Goal: Information Seeking & Learning: Learn about a topic

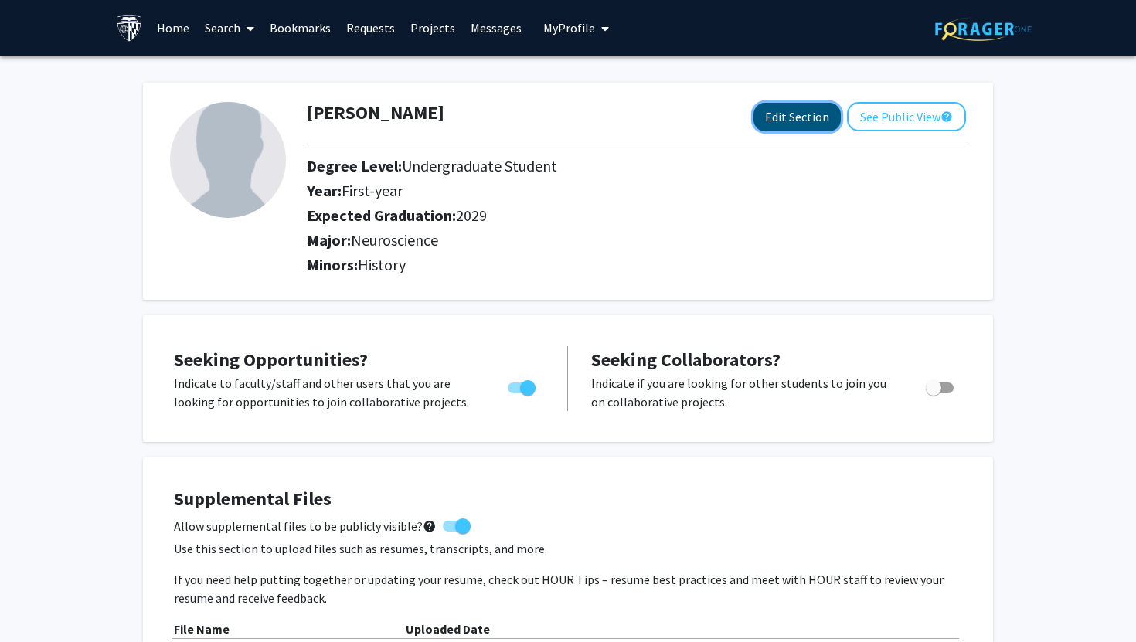
click at [783, 120] on button "Edit Section" at bounding box center [796, 117] width 87 height 29
select select "first-year"
select select "2029"
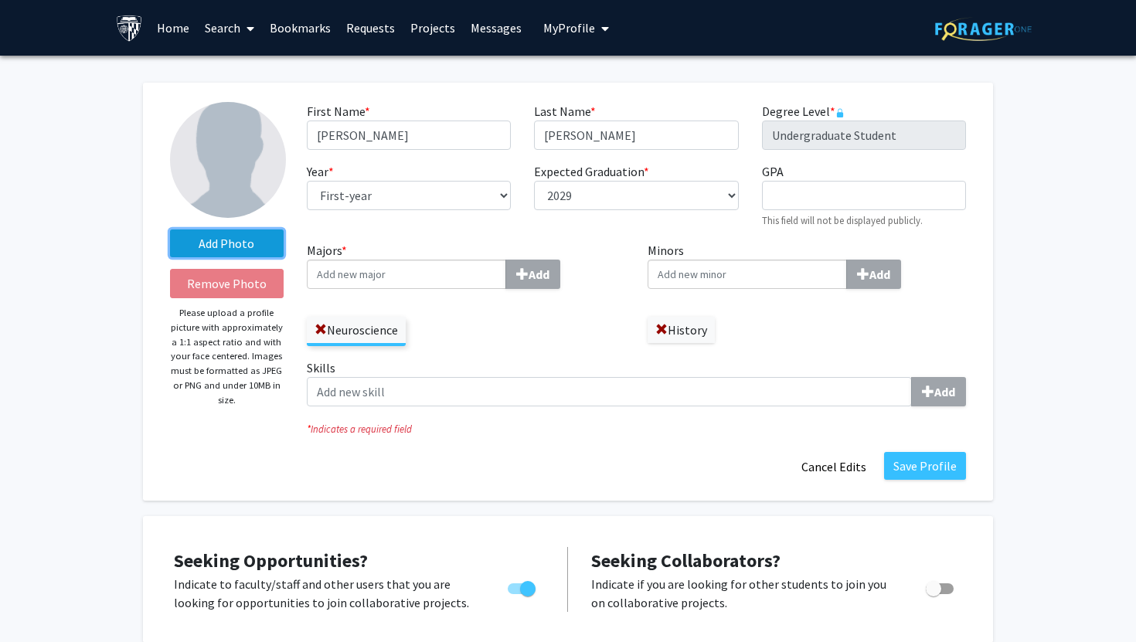
click at [216, 240] on label "Add Photo" at bounding box center [227, 243] width 114 height 28
click at [0, 0] on input "Add Photo" at bounding box center [0, 0] width 0 height 0
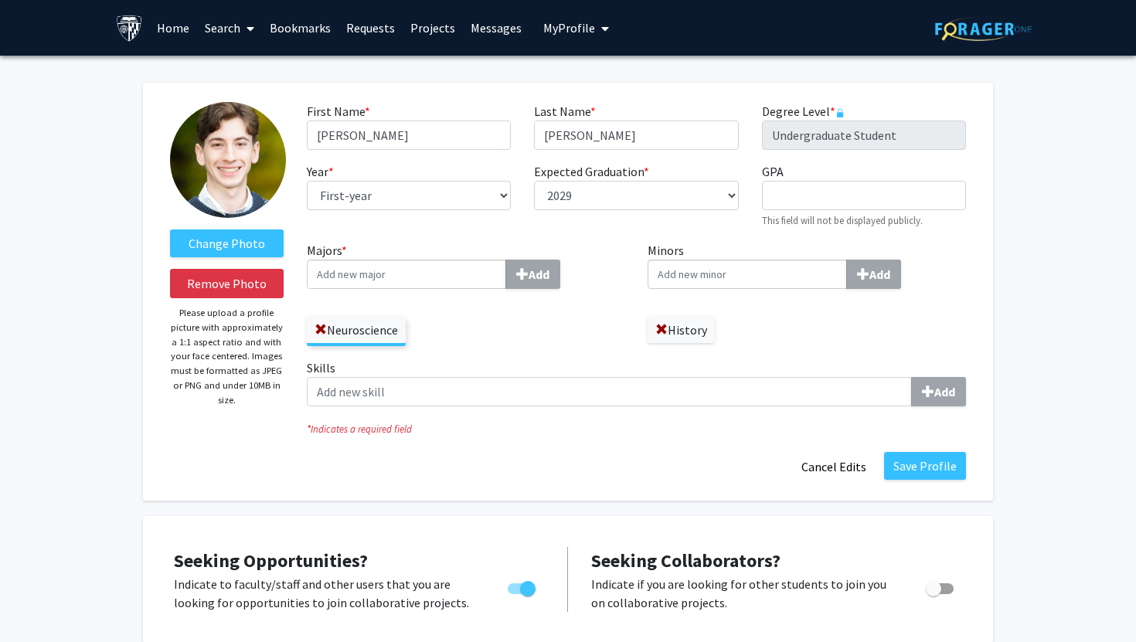
click at [369, 279] on input "Majors * Add" at bounding box center [406, 274] width 199 height 29
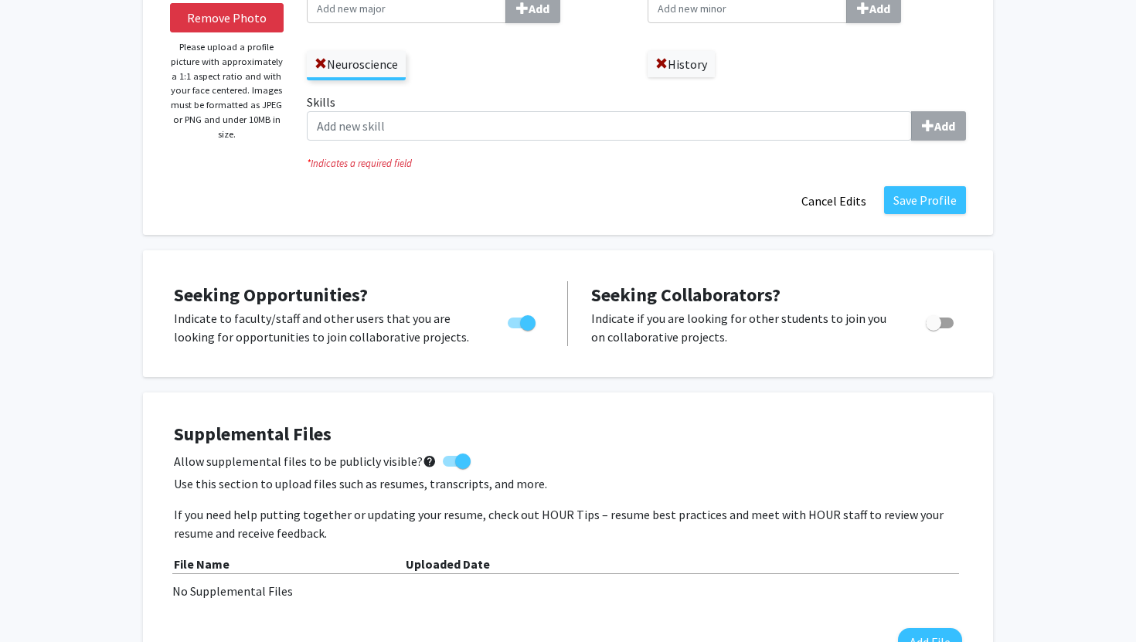
scroll to position [289, 0]
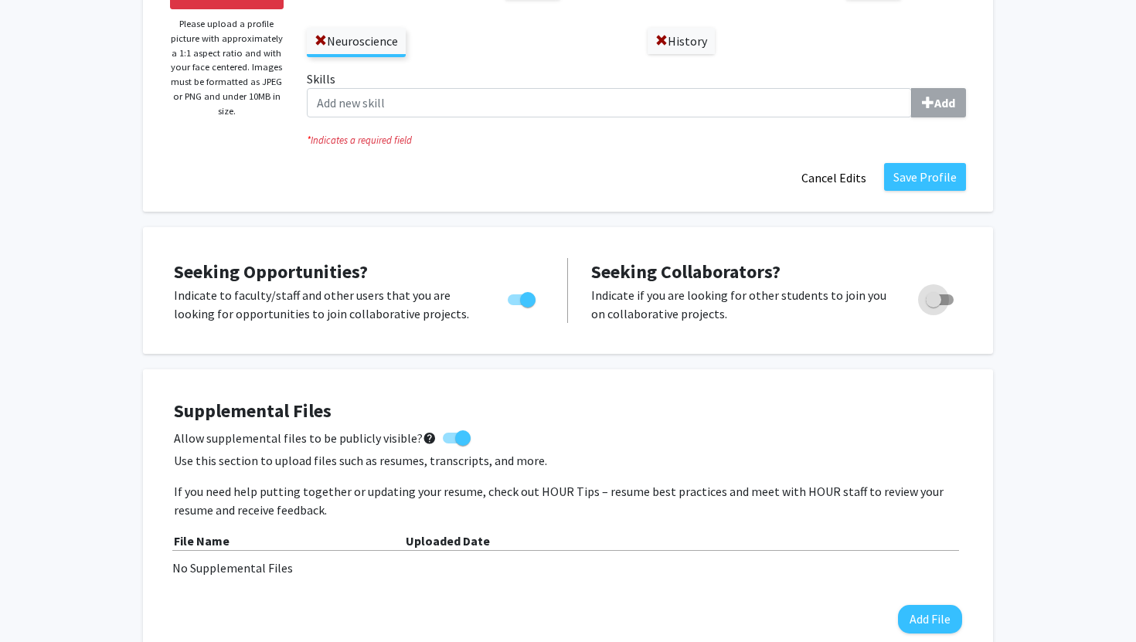
click at [939, 297] on span "Toggle" at bounding box center [933, 299] width 15 height 15
click at [933, 305] on input "Would you like to receive other student requests to work with you?" at bounding box center [933, 305] width 1 height 1
checkbox input "true"
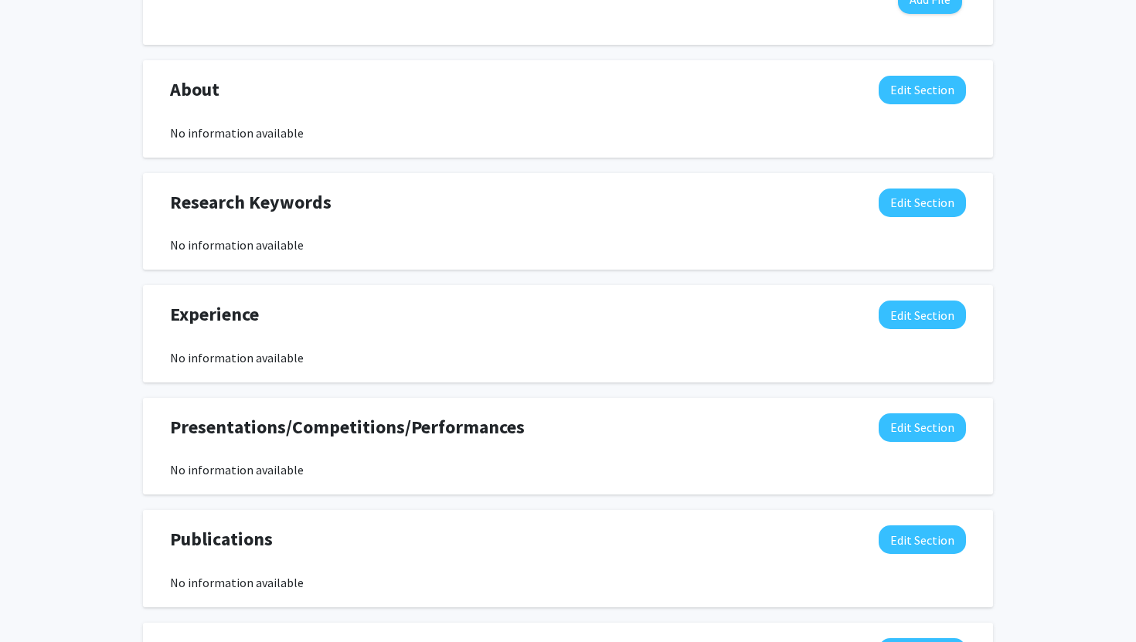
scroll to position [875, 0]
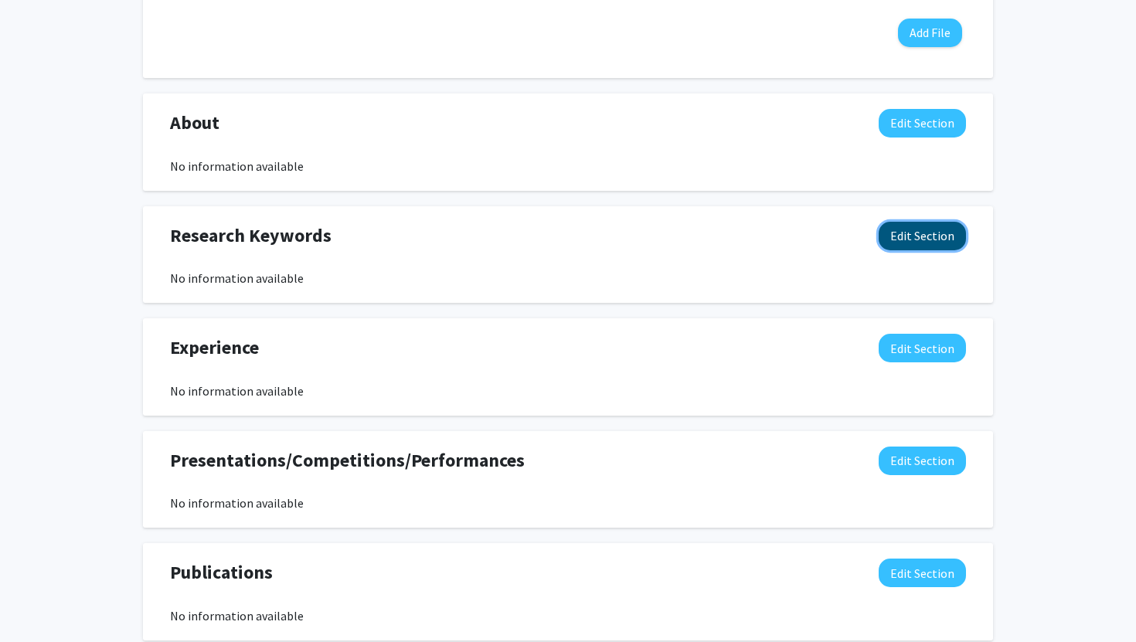
click at [898, 234] on button "Edit Section" at bounding box center [921, 236] width 87 height 29
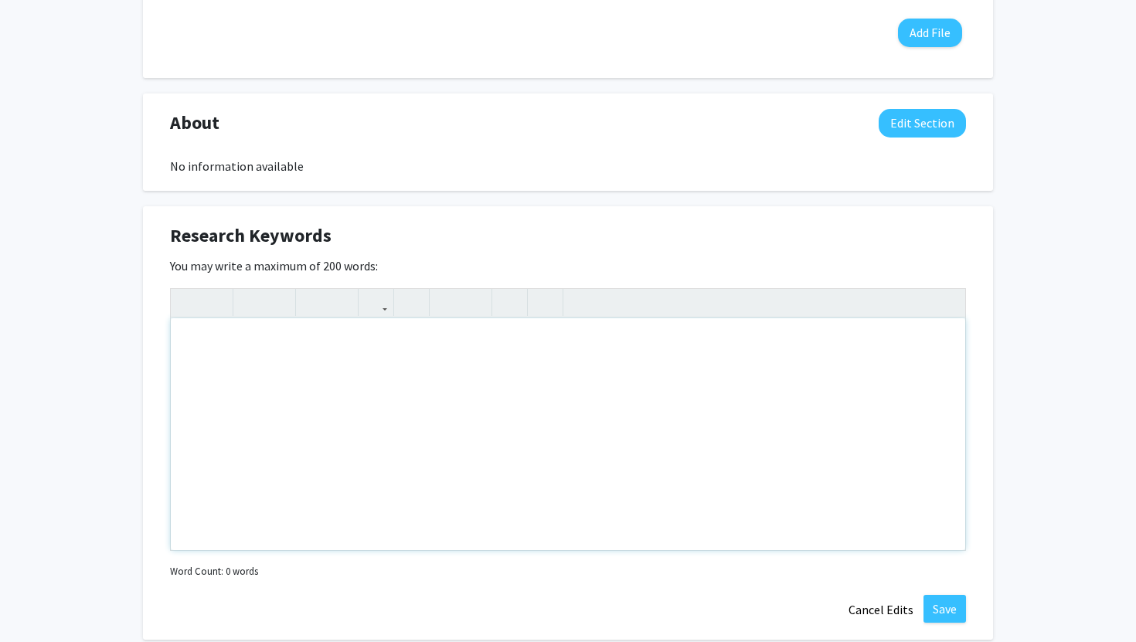
click at [404, 349] on div "Note to users with screen readers: Please deactivate our accessibility plugin f…" at bounding box center [568, 434] width 794 height 232
type textarea "Pain, [MEDICAL_DATA]"
click at [865, 608] on button "Cancel Edits" at bounding box center [880, 609] width 85 height 29
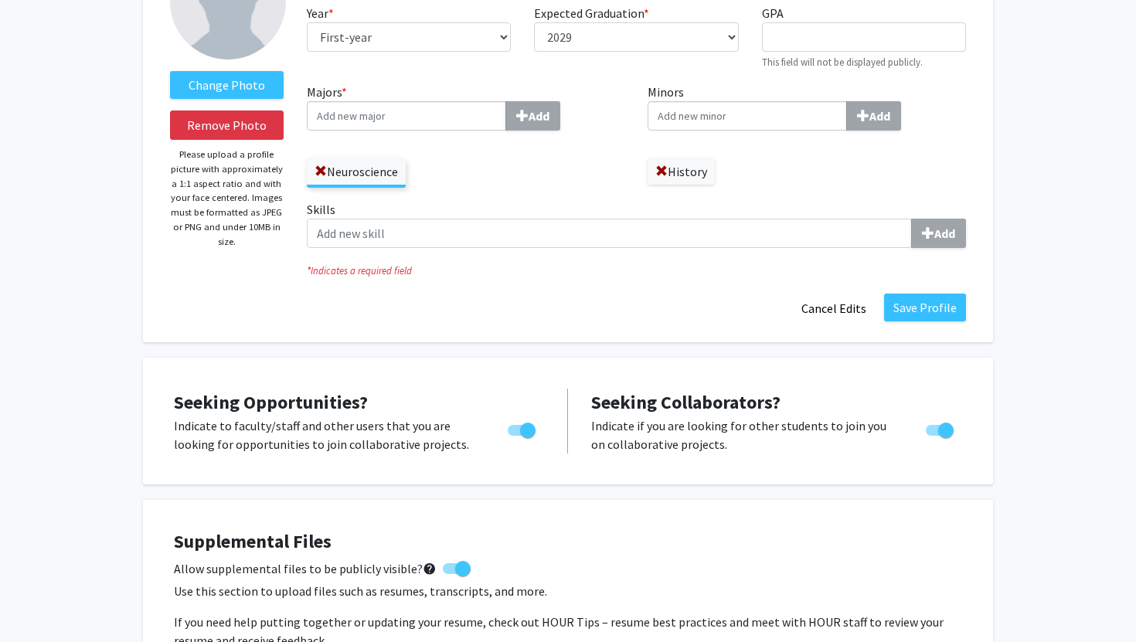
scroll to position [0, 0]
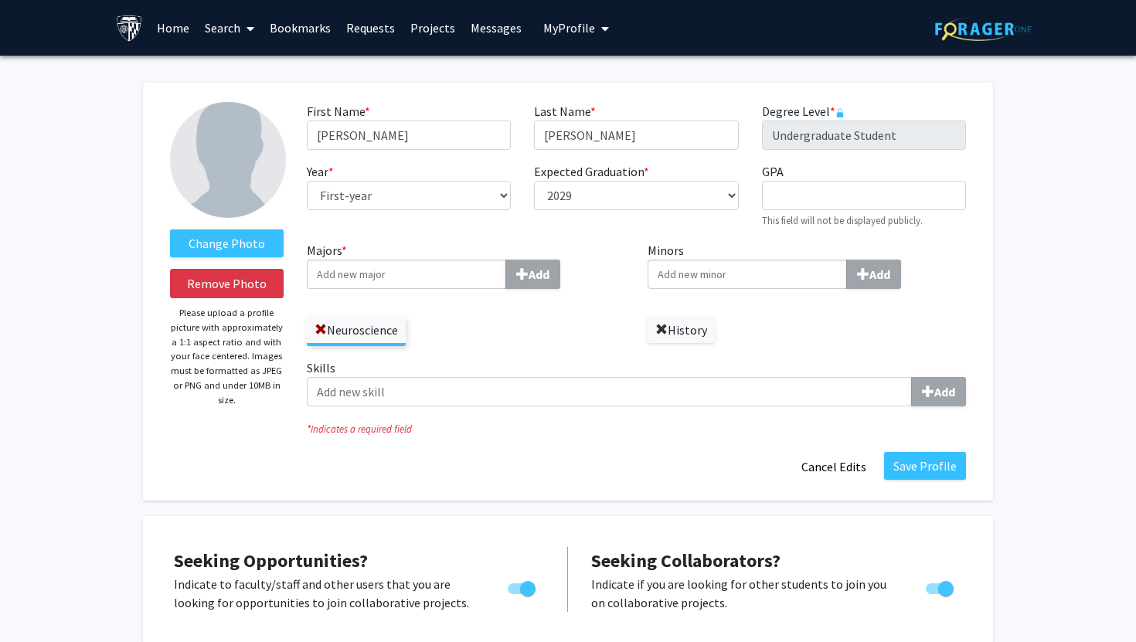
click at [659, 325] on span at bounding box center [661, 330] width 12 height 12
click at [683, 263] on input "Minors Add" at bounding box center [746, 274] width 199 height 29
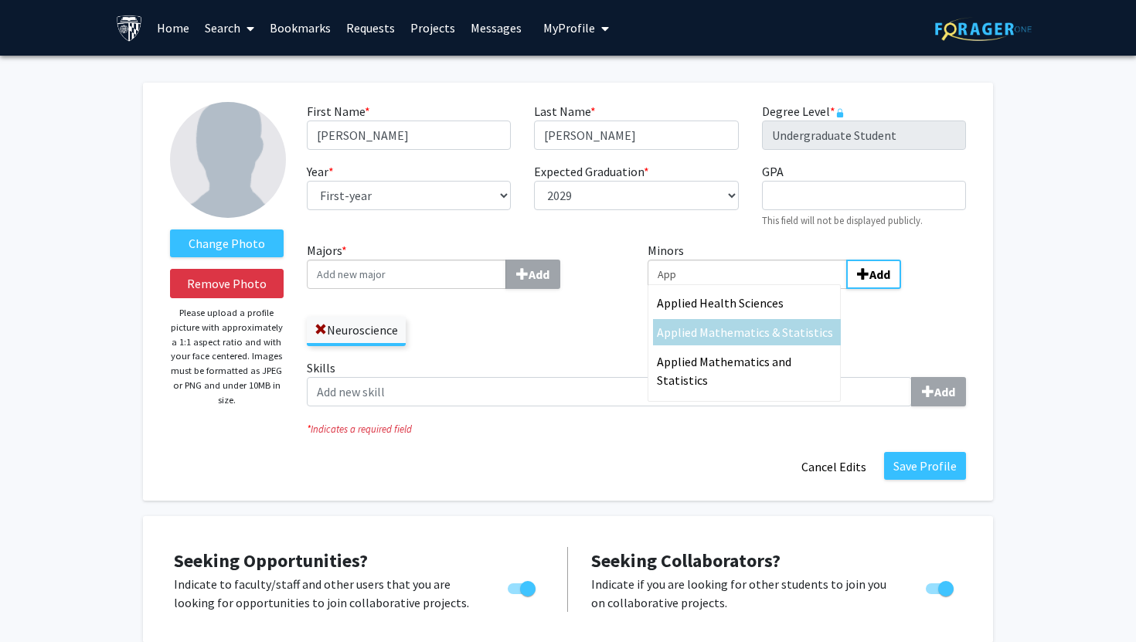
click at [350, 278] on input "Majors * Add" at bounding box center [406, 274] width 199 height 29
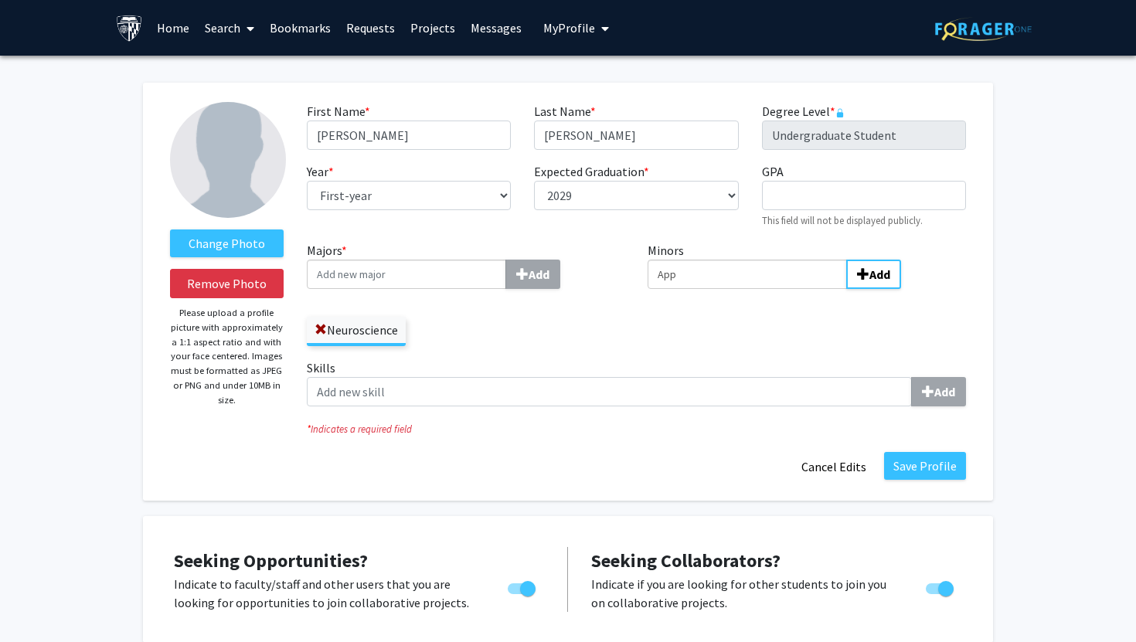
drag, startPoint x: 749, startPoint y: 281, endPoint x: 655, endPoint y: 281, distance: 93.5
click at [655, 281] on input "App" at bounding box center [746, 274] width 199 height 29
type input "A"
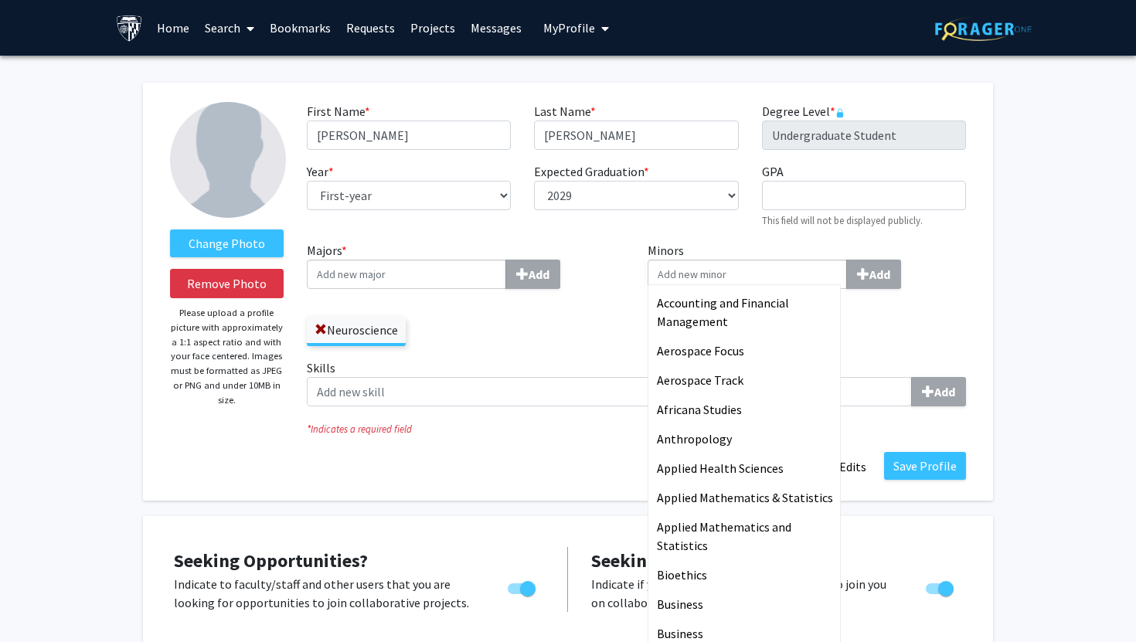
click at [376, 272] on input "Majors * Add" at bounding box center [406, 274] width 199 height 29
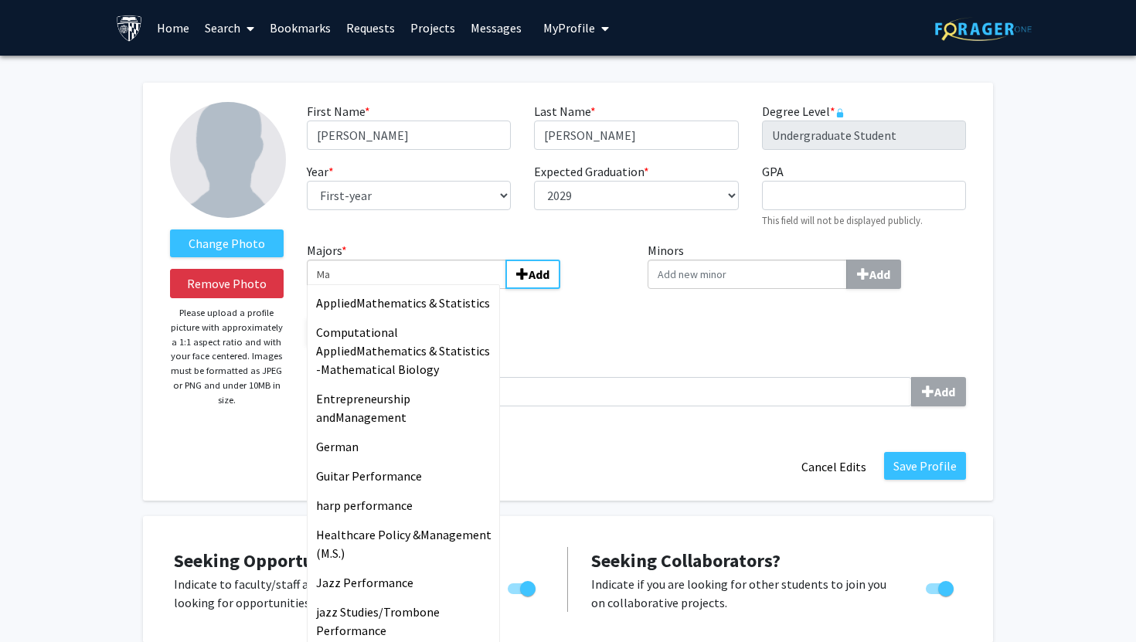
type input "M"
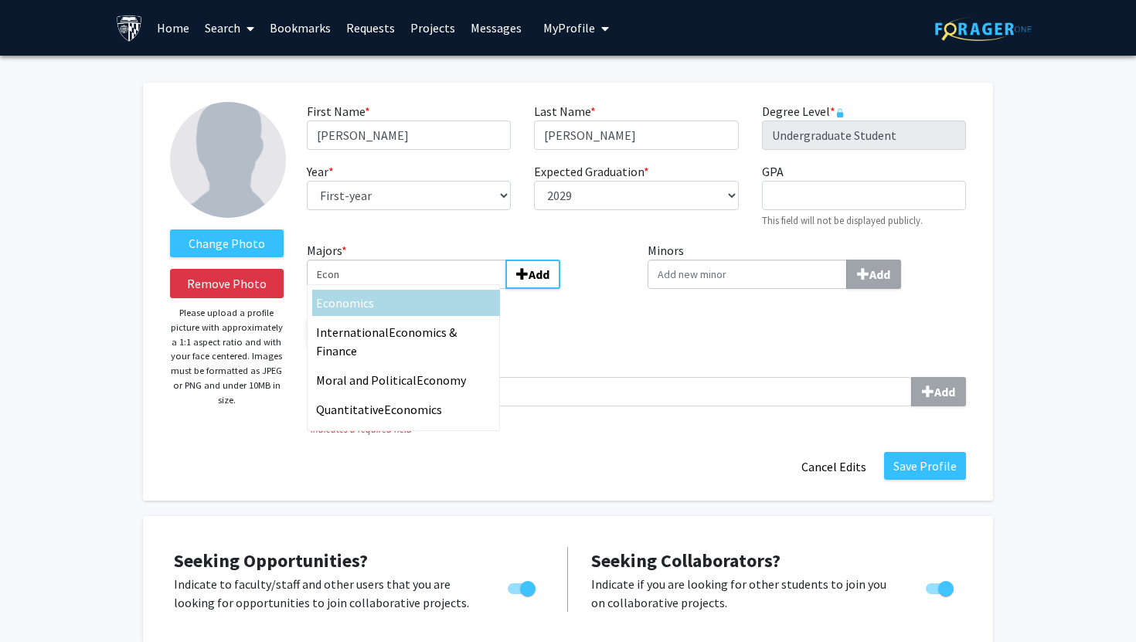
type input "Econ"
click at [380, 304] on div "Econ omics" at bounding box center [406, 303] width 180 height 19
click at [380, 289] on input "Econ" at bounding box center [406, 274] width 199 height 29
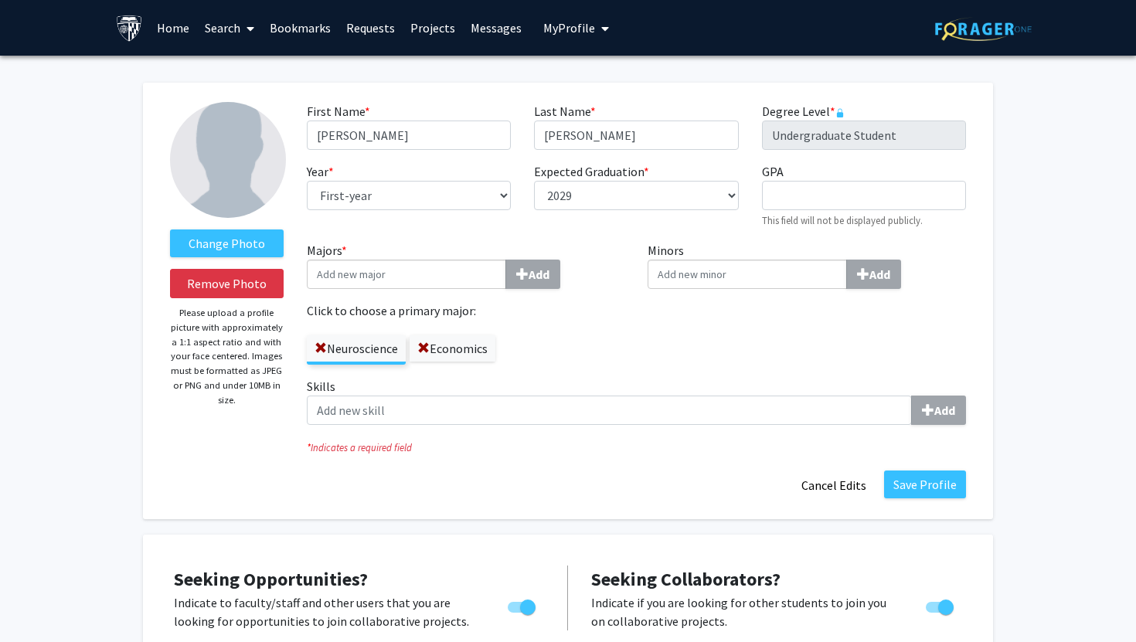
click at [559, 359] on div "Neuroscience Economics" at bounding box center [466, 342] width 318 height 45
click at [833, 440] on div "* Indicates a required field" at bounding box center [636, 446] width 682 height 18
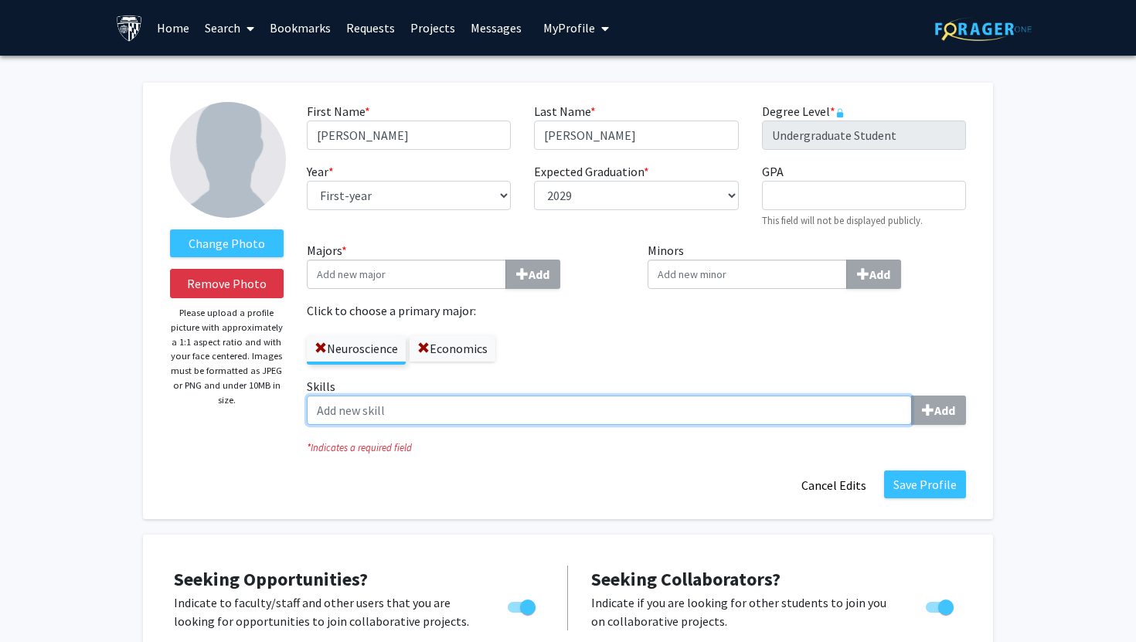
click at [749, 414] on input "Skills Add" at bounding box center [609, 410] width 605 height 29
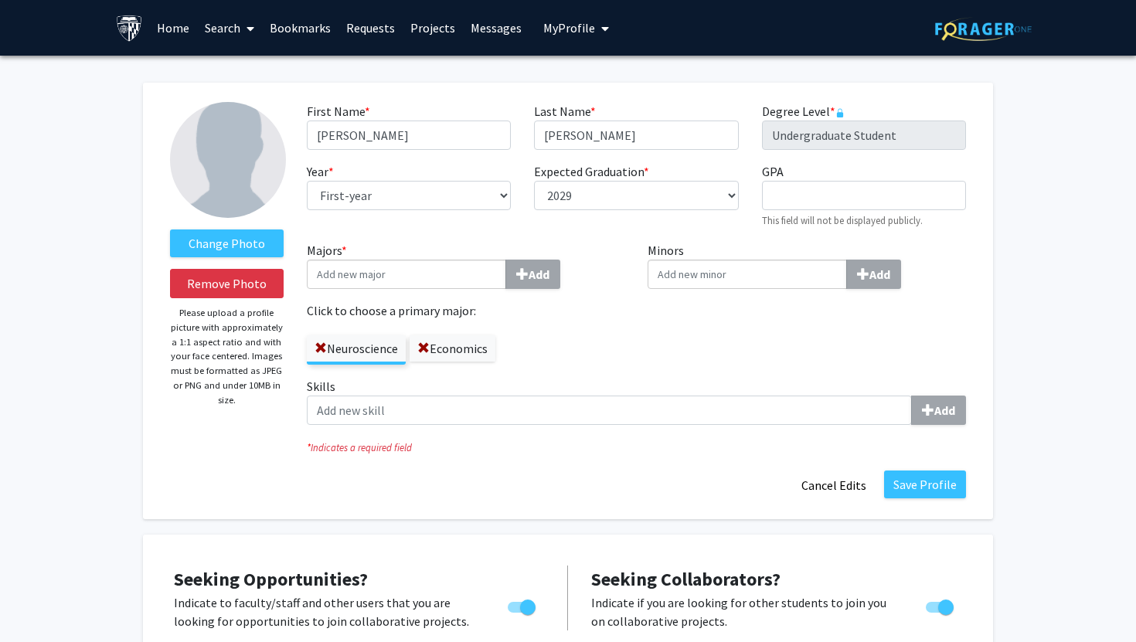
click at [263, 425] on div "Change Photo Remove Photo Please upload a profile picture with approximately a …" at bounding box center [226, 301] width 137 height 398
click at [939, 483] on button "Save Profile" at bounding box center [925, 485] width 82 height 28
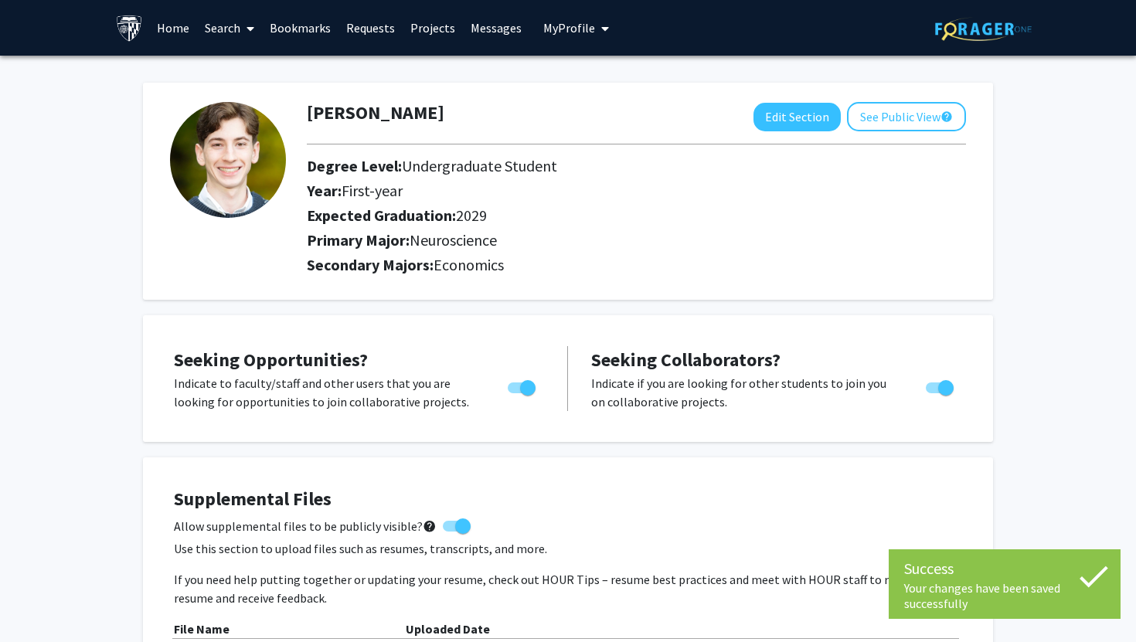
click at [360, 28] on link "Requests" at bounding box center [370, 28] width 64 height 54
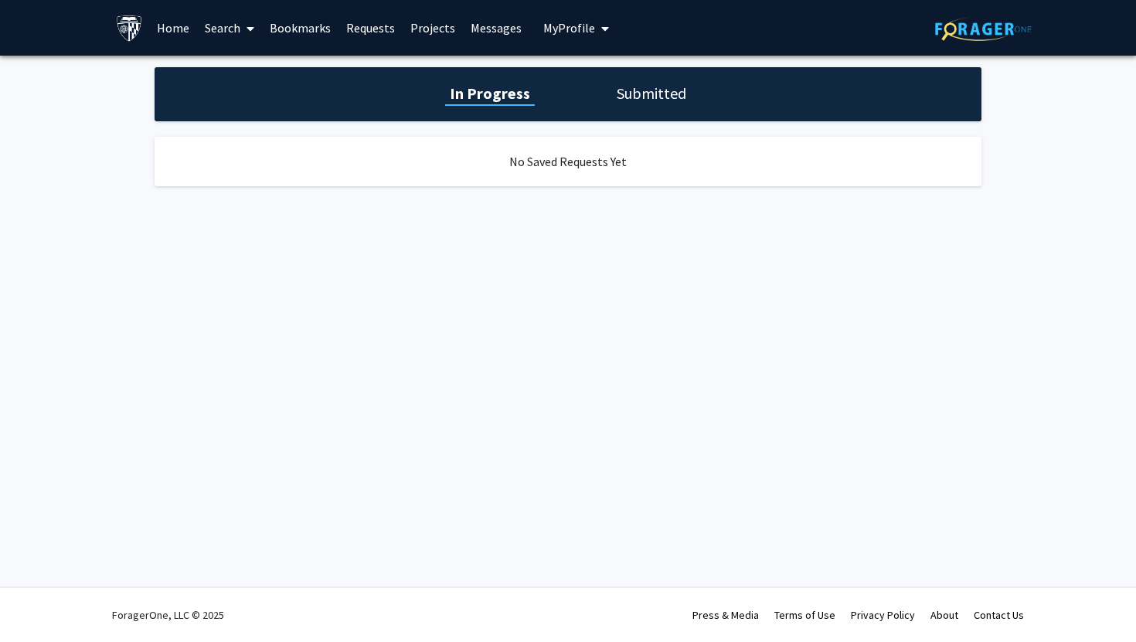
click at [484, 28] on link "Messages" at bounding box center [496, 28] width 66 height 54
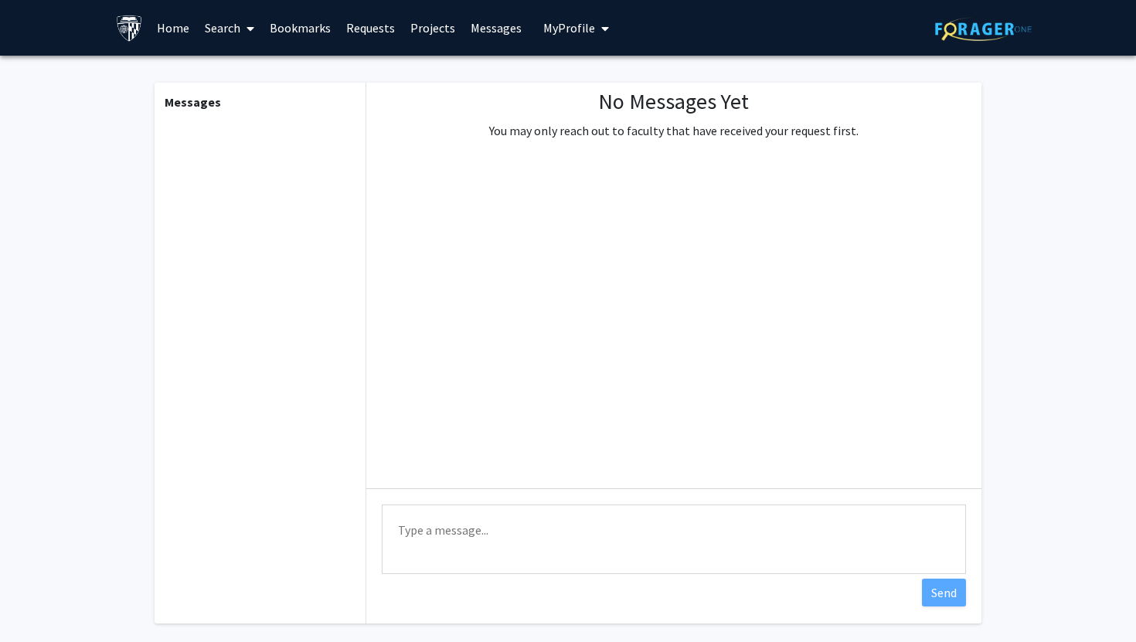
click at [426, 29] on link "Projects" at bounding box center [433, 28] width 60 height 54
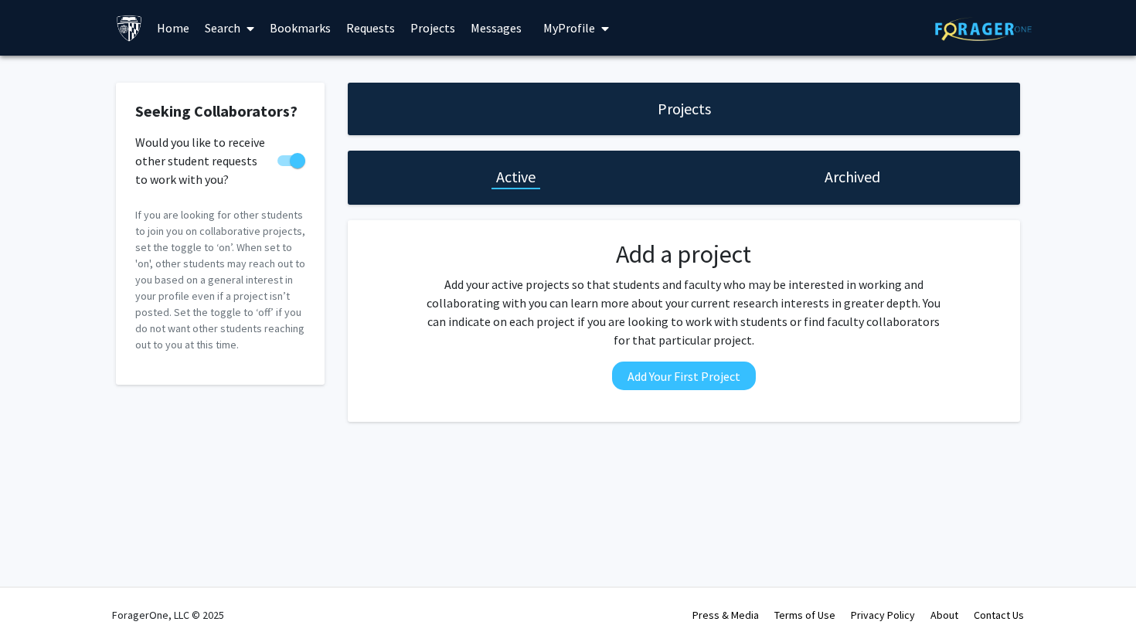
click at [363, 26] on link "Requests" at bounding box center [370, 28] width 64 height 54
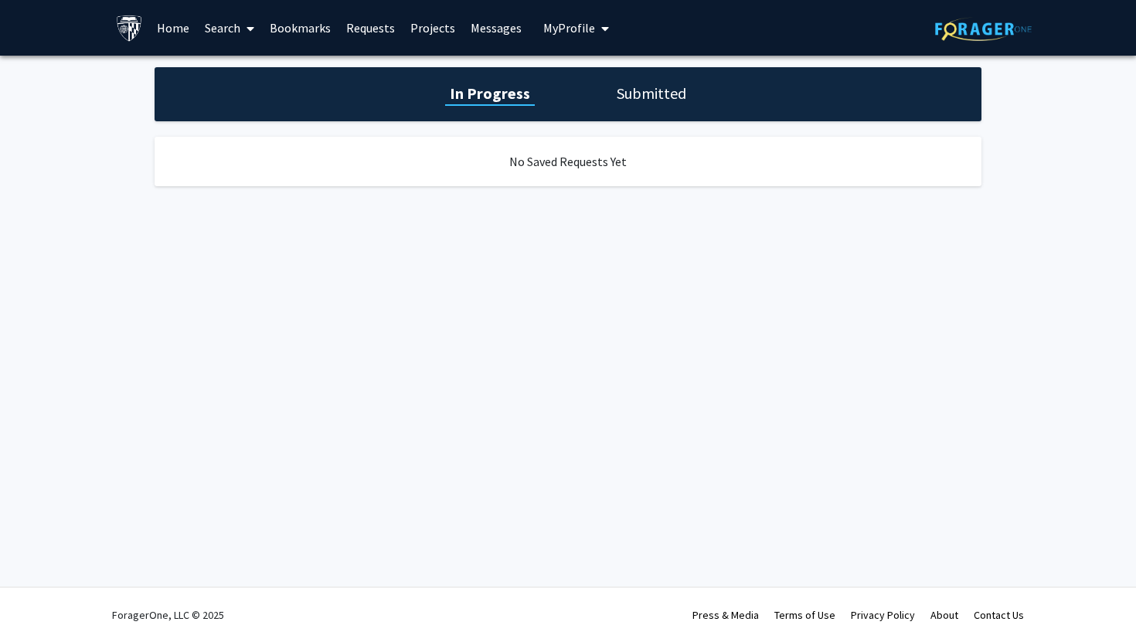
click at [309, 25] on link "Bookmarks" at bounding box center [300, 28] width 76 height 54
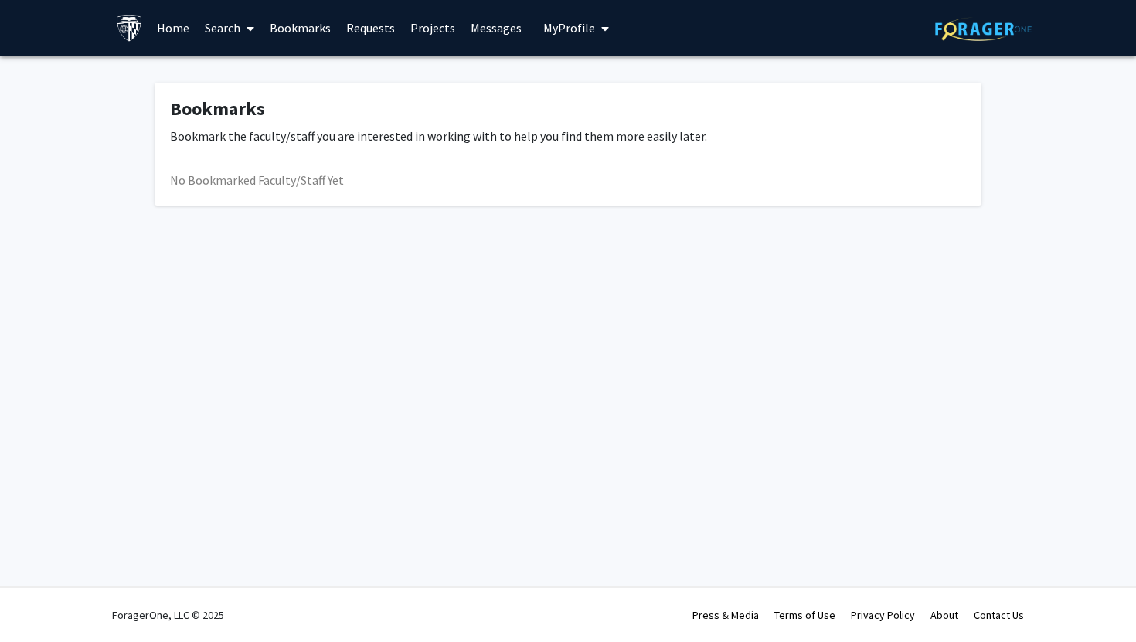
click at [162, 24] on link "Home" at bounding box center [173, 28] width 48 height 54
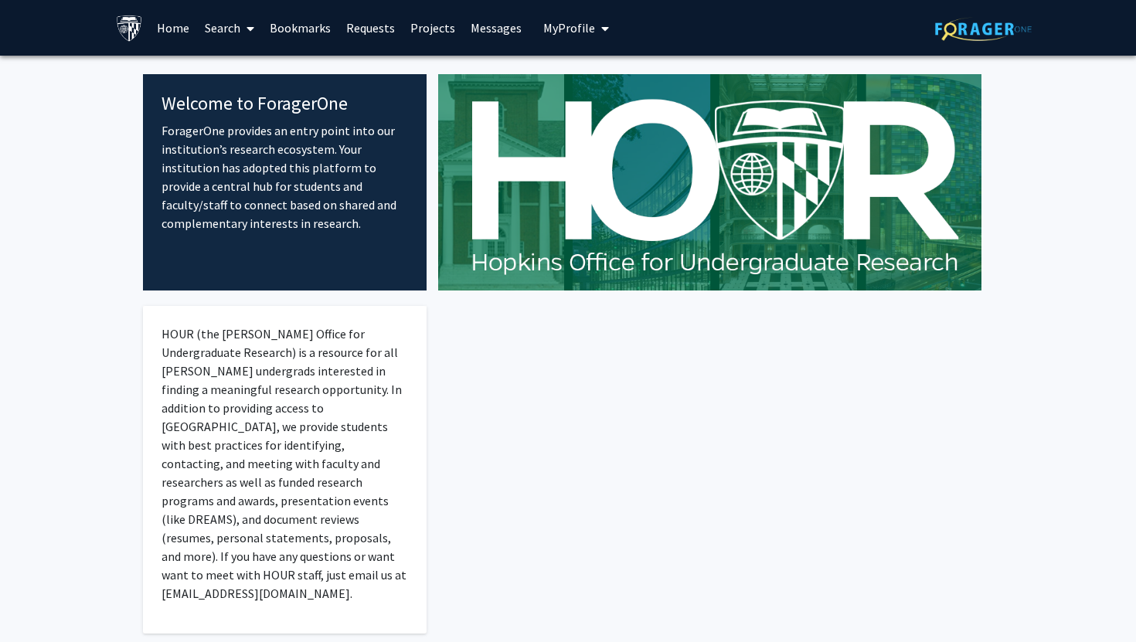
click at [237, 25] on link "Search" at bounding box center [229, 28] width 65 height 54
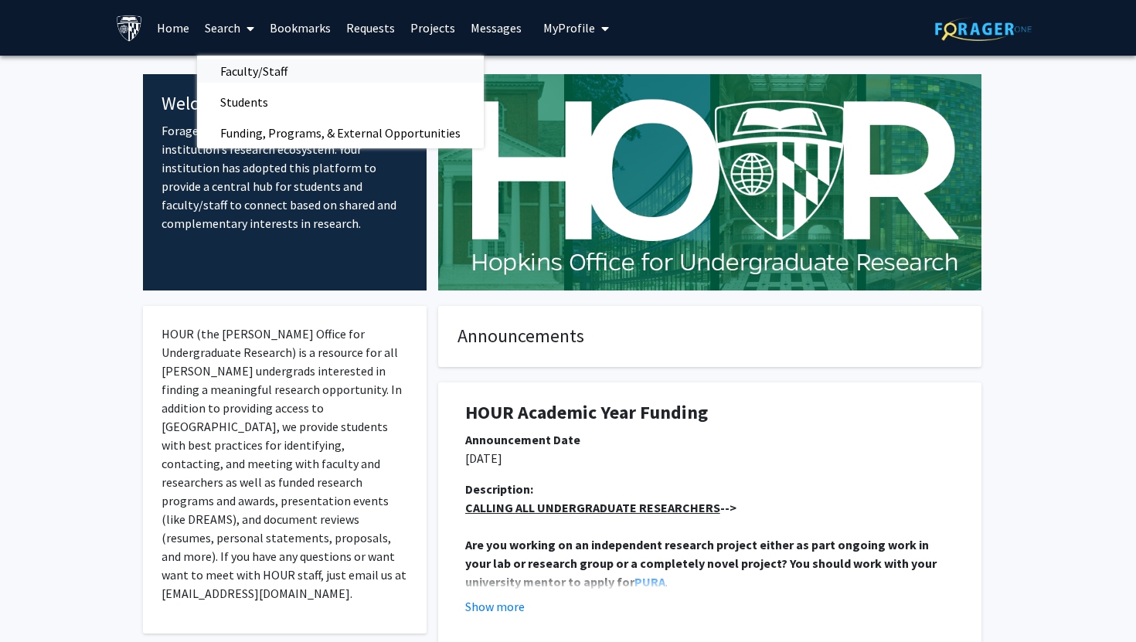
click at [230, 76] on span "Faculty/Staff" at bounding box center [254, 71] width 114 height 31
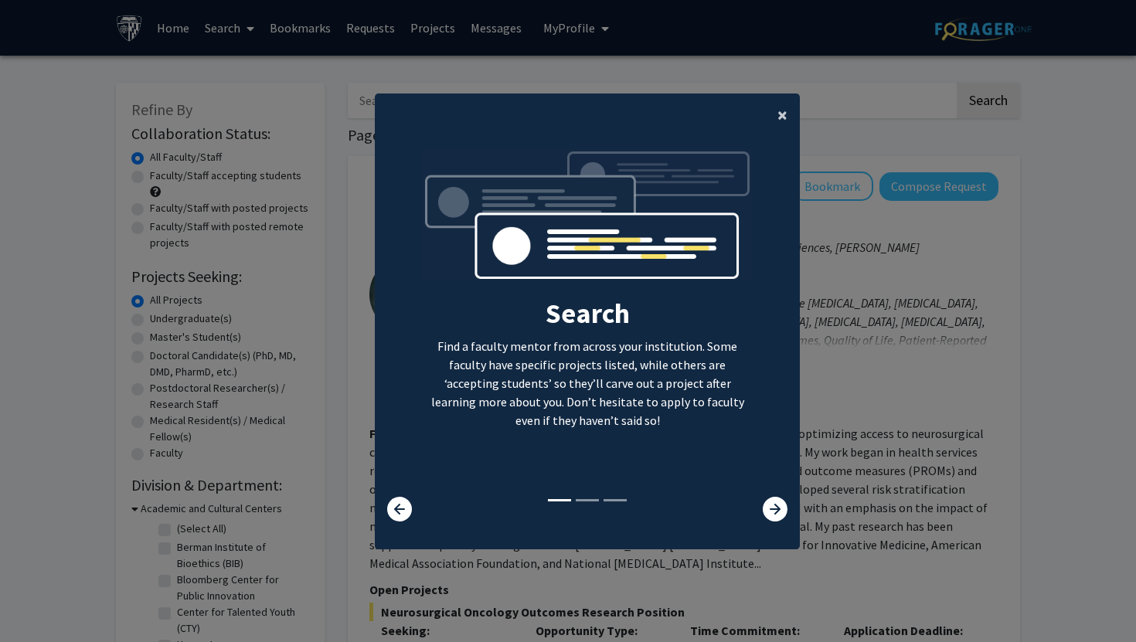
click at [793, 117] on button "×" at bounding box center [782, 114] width 35 height 43
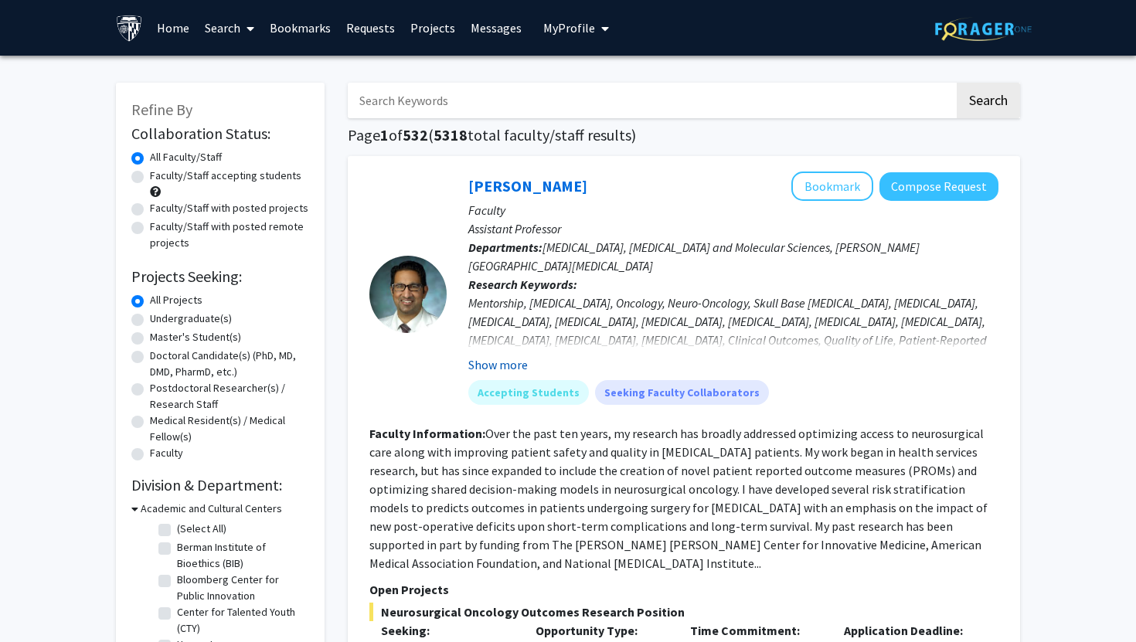
click at [501, 362] on button "Show more" at bounding box center [497, 364] width 59 height 19
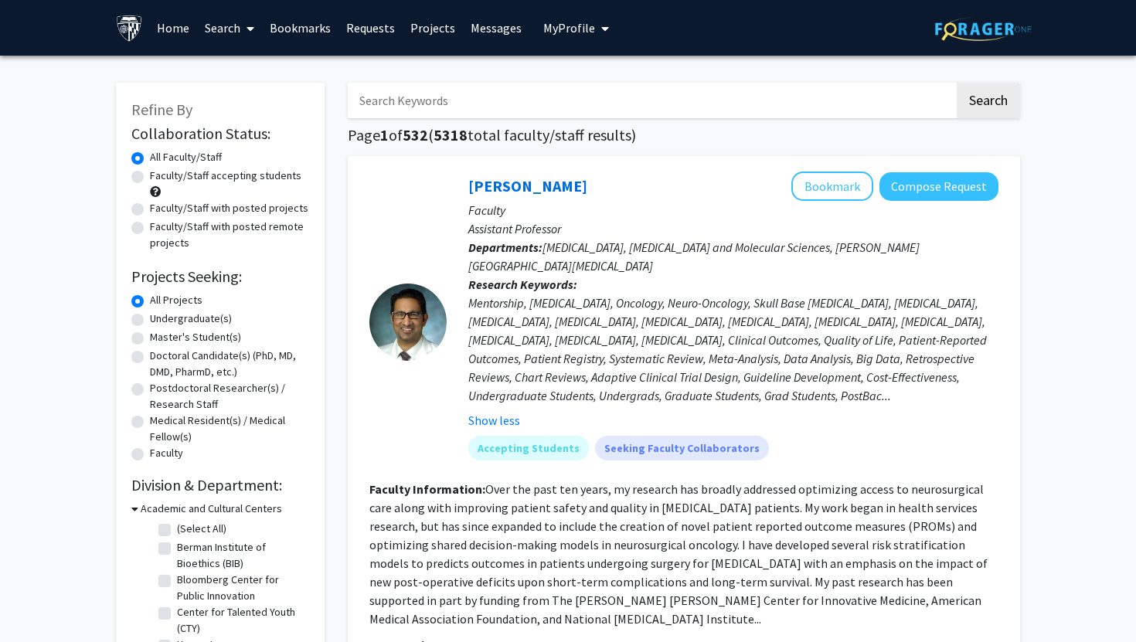
click at [150, 316] on label "Undergraduate(s)" at bounding box center [191, 319] width 82 height 16
click at [150, 316] on input "Undergraduate(s)" at bounding box center [155, 316] width 10 height 10
radio input "true"
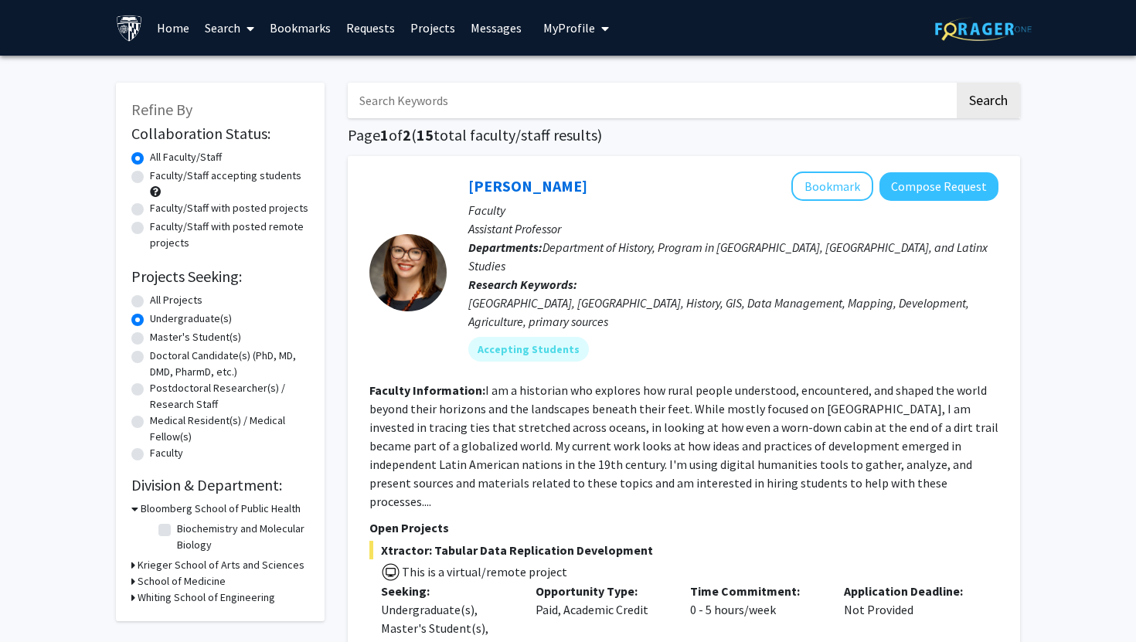
click at [150, 301] on label "All Projects" at bounding box center [176, 300] width 53 height 16
click at [150, 301] on input "All Projects" at bounding box center [155, 297] width 10 height 10
radio input "true"
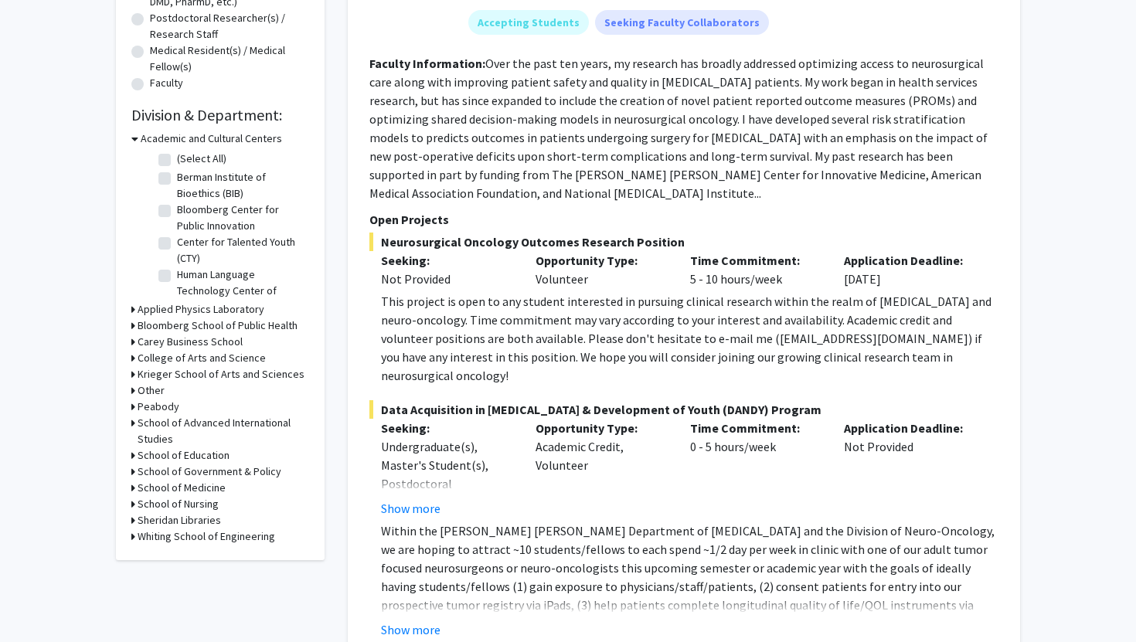
scroll to position [372, 0]
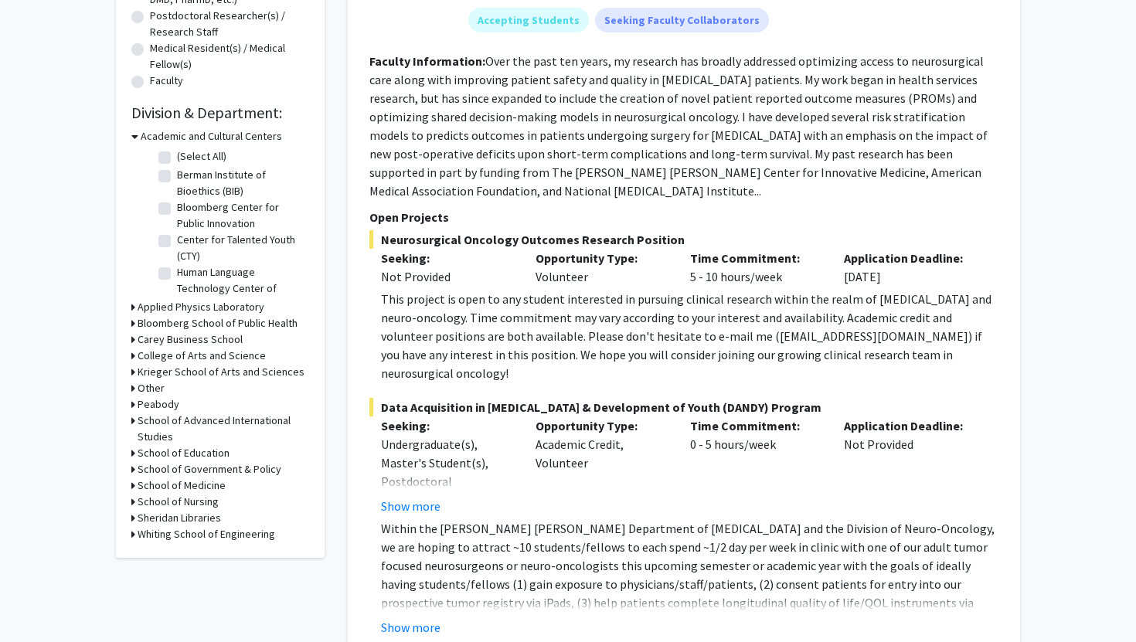
click at [145, 369] on h3 "Krieger School of Arts and Sciences" at bounding box center [221, 372] width 167 height 16
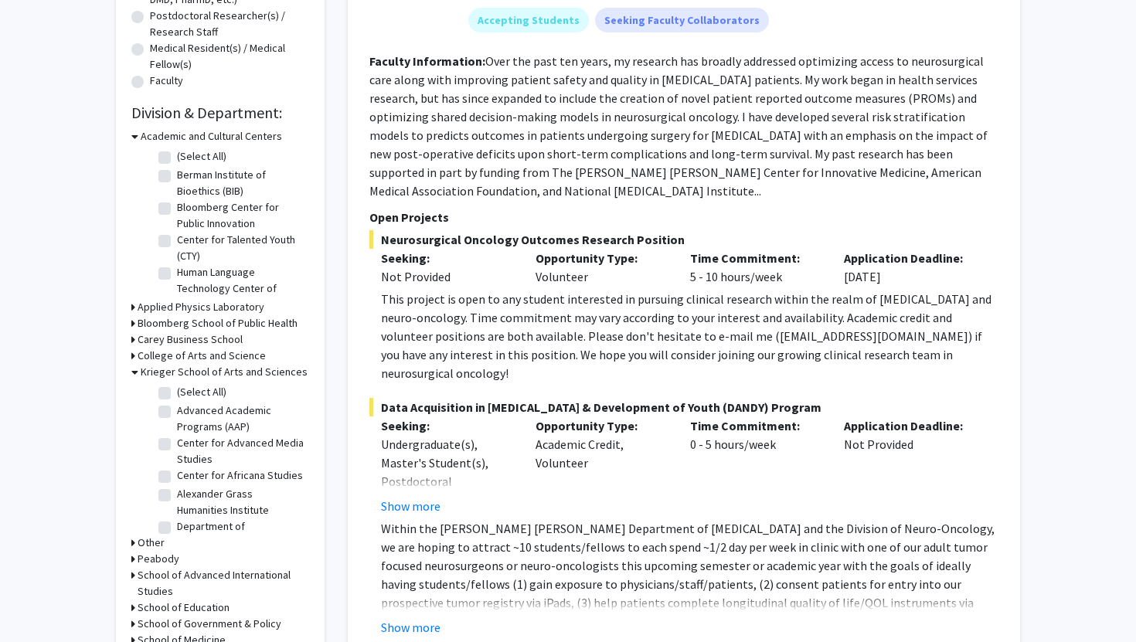
click at [177, 390] on label "(Select All)" at bounding box center [201, 392] width 49 height 16
click at [177, 390] on input "(Select All)" at bounding box center [182, 389] width 10 height 10
checkbox input "true"
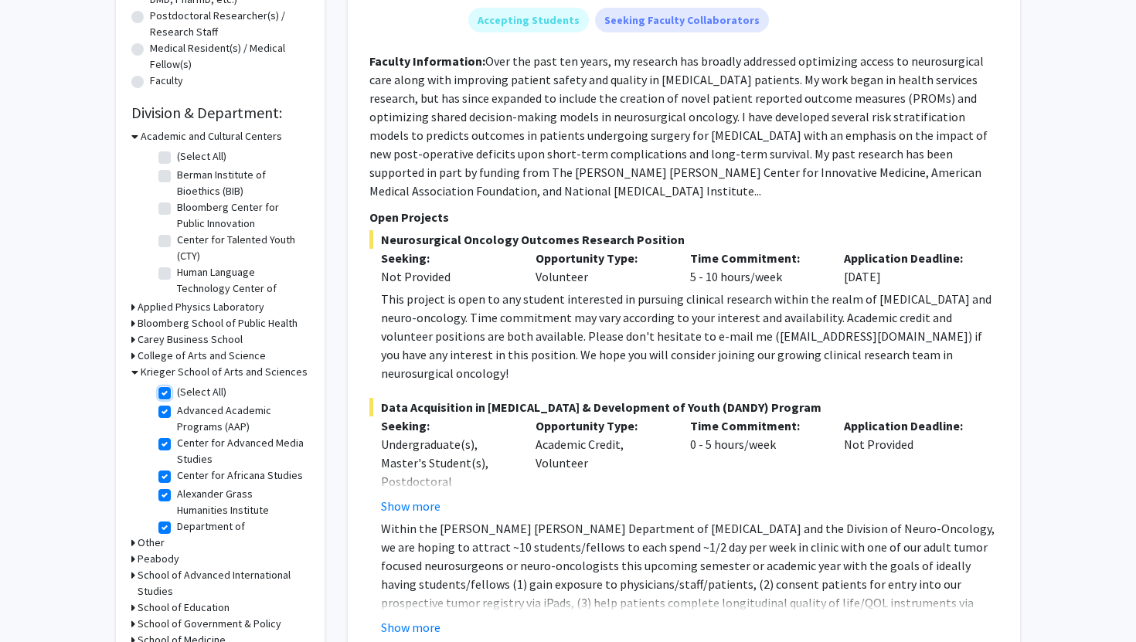
checkbox input "true"
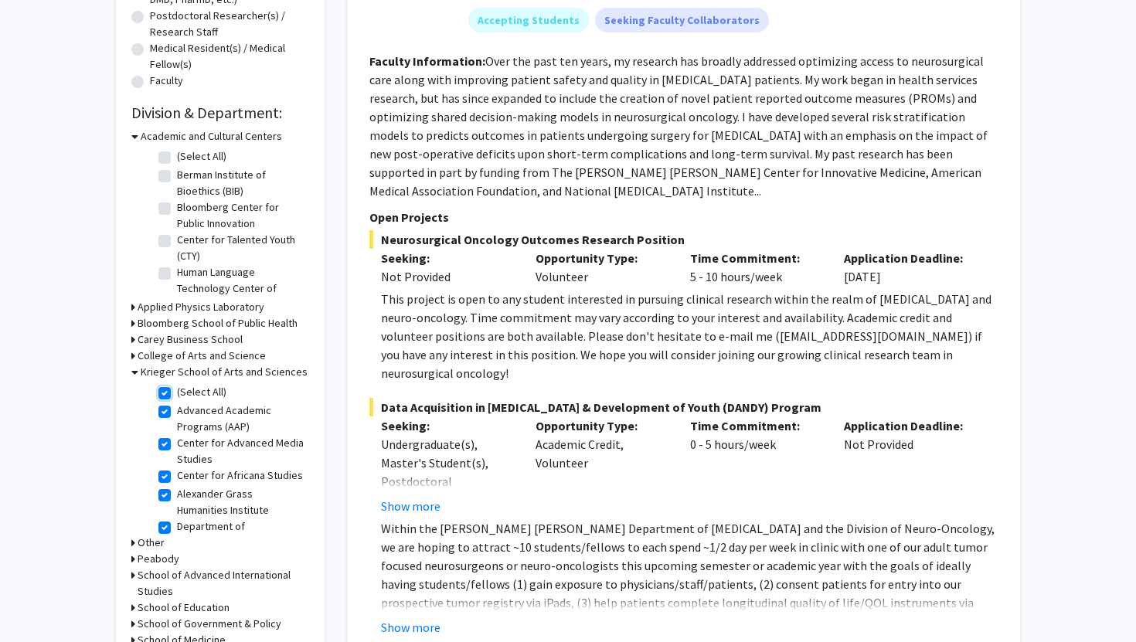
checkbox input "true"
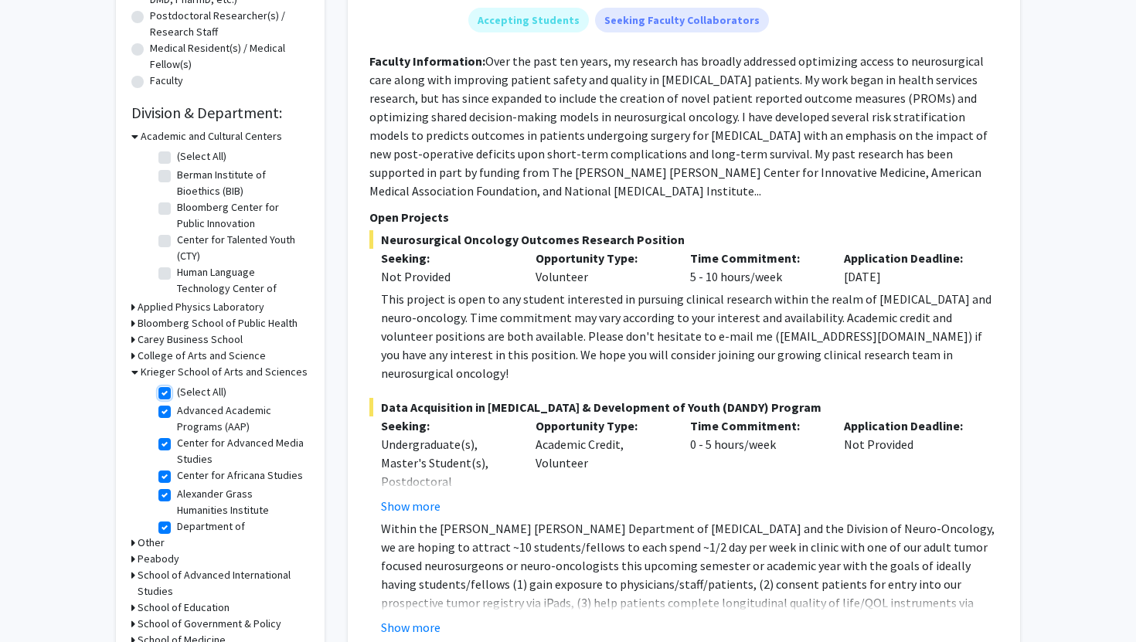
checkbox input "true"
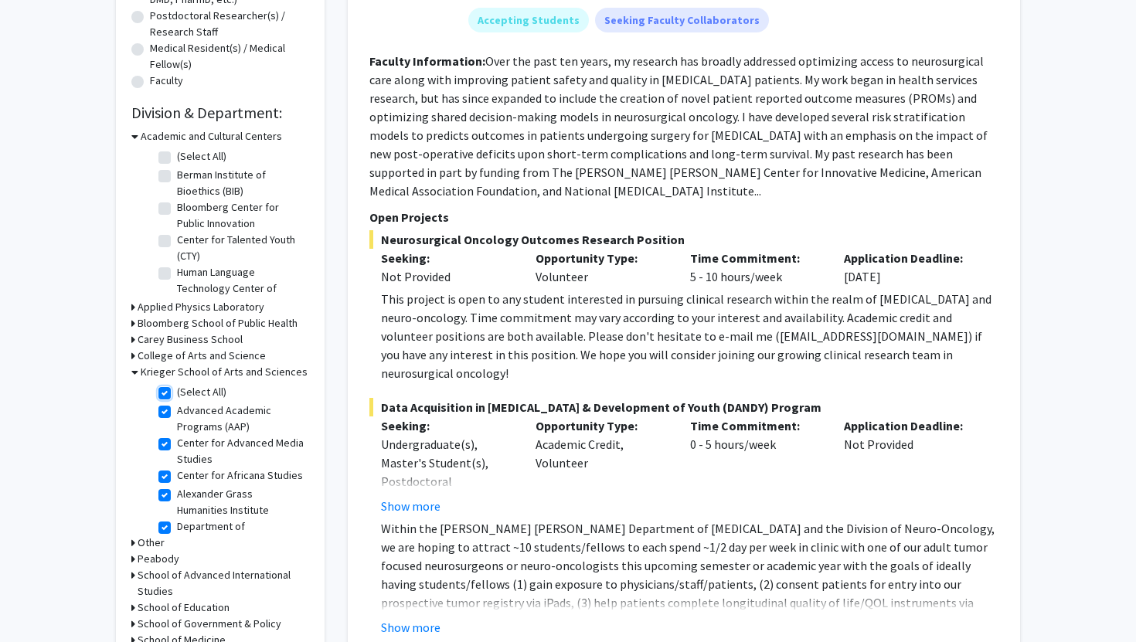
checkbox input "true"
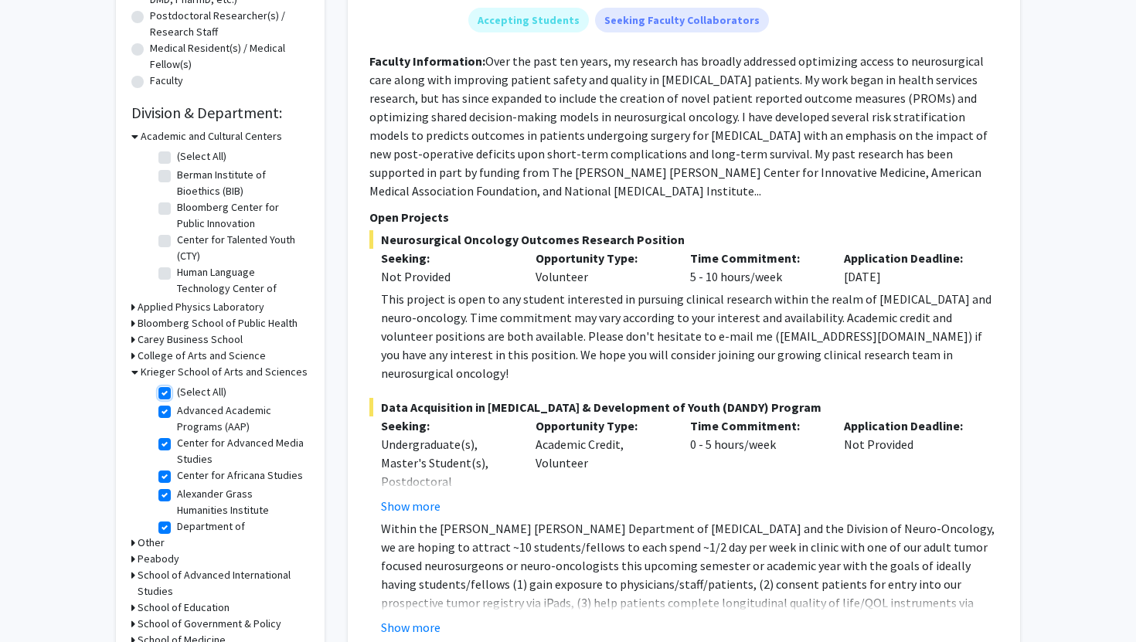
checkbox input "true"
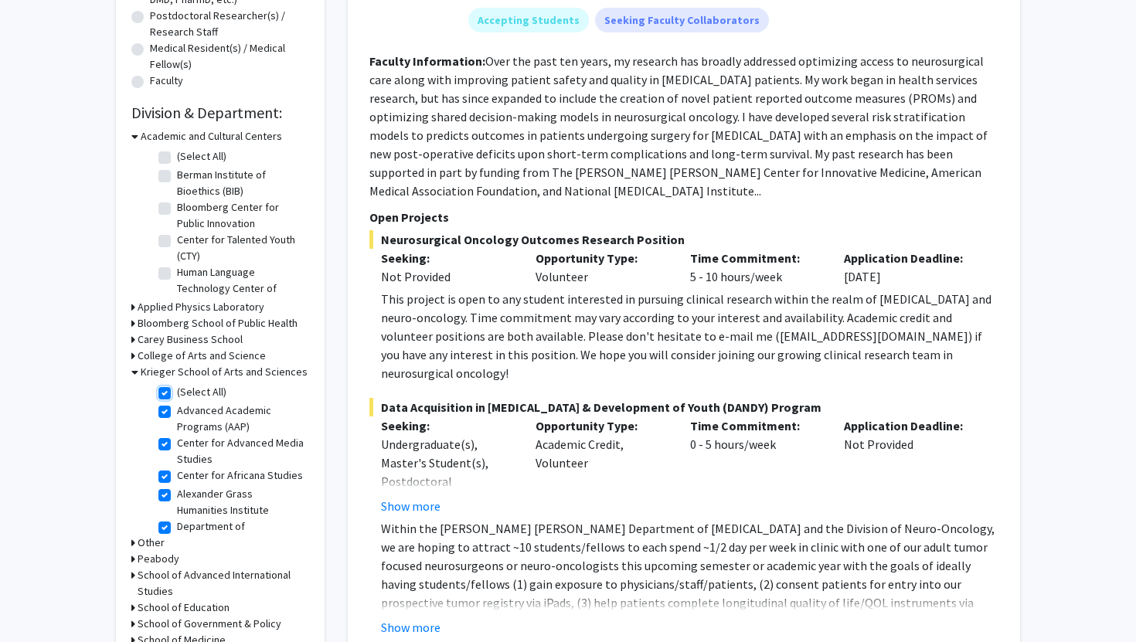
checkbox input "true"
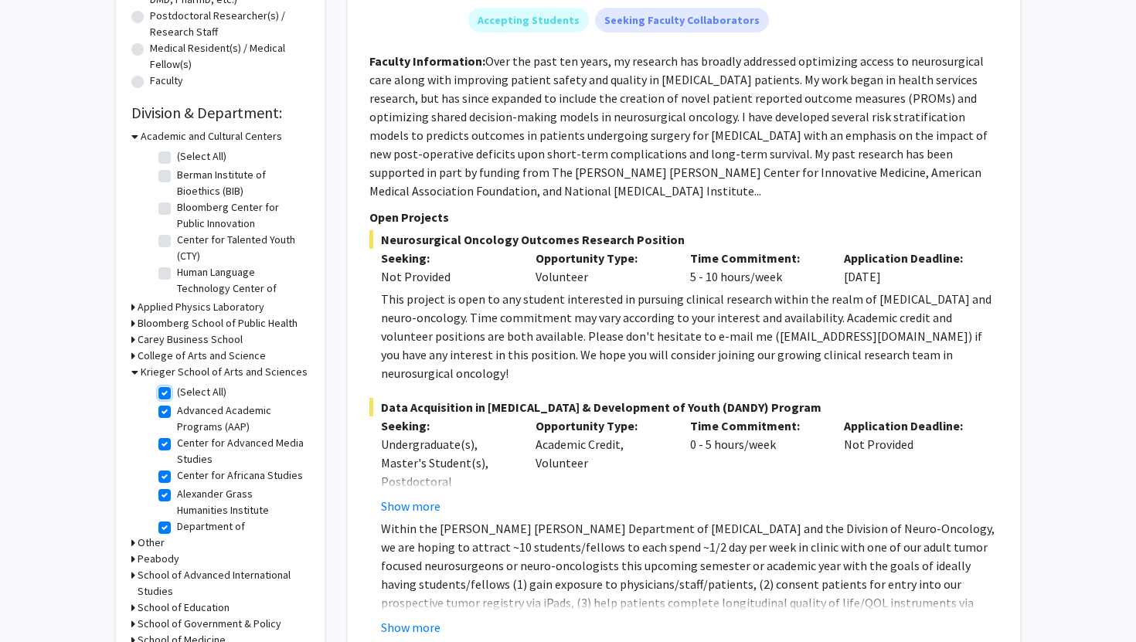
checkbox input "true"
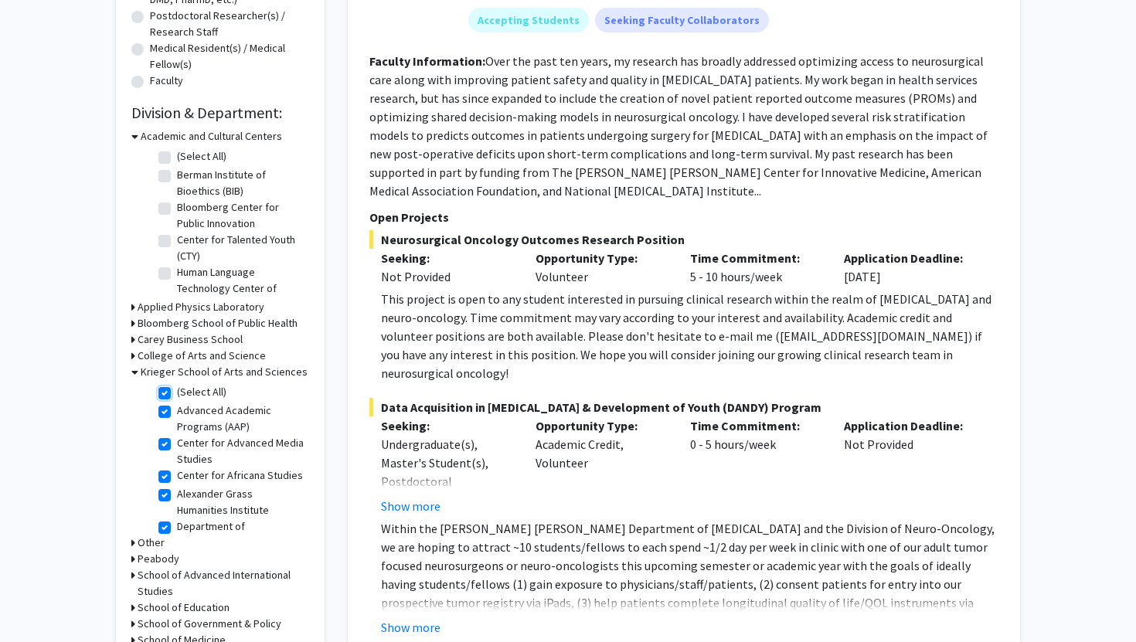
checkbox input "true"
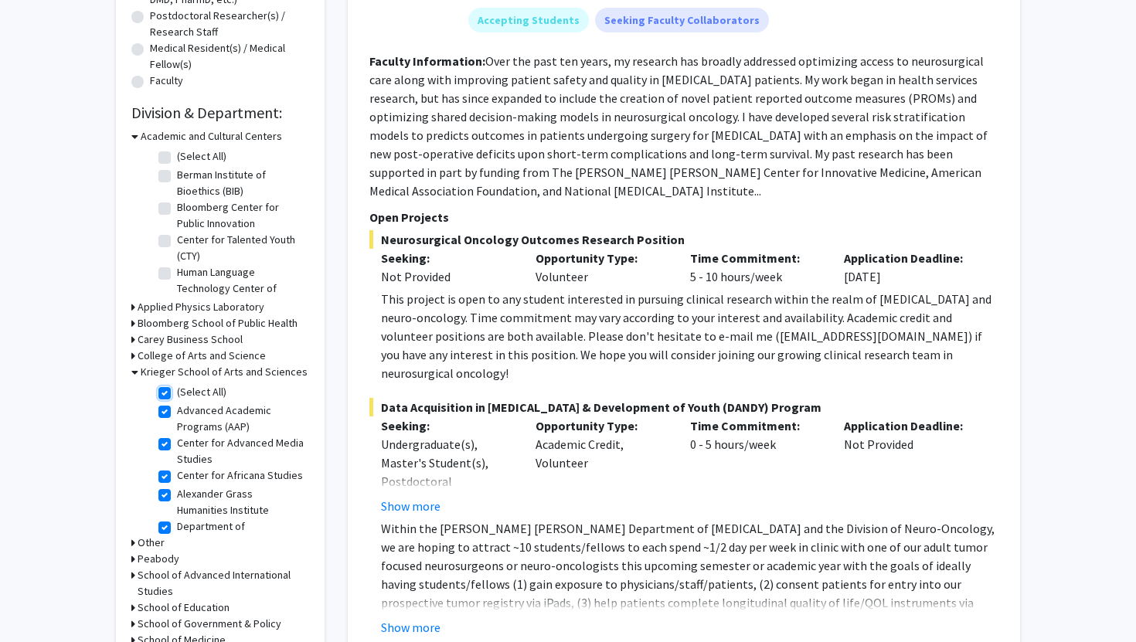
checkbox input "true"
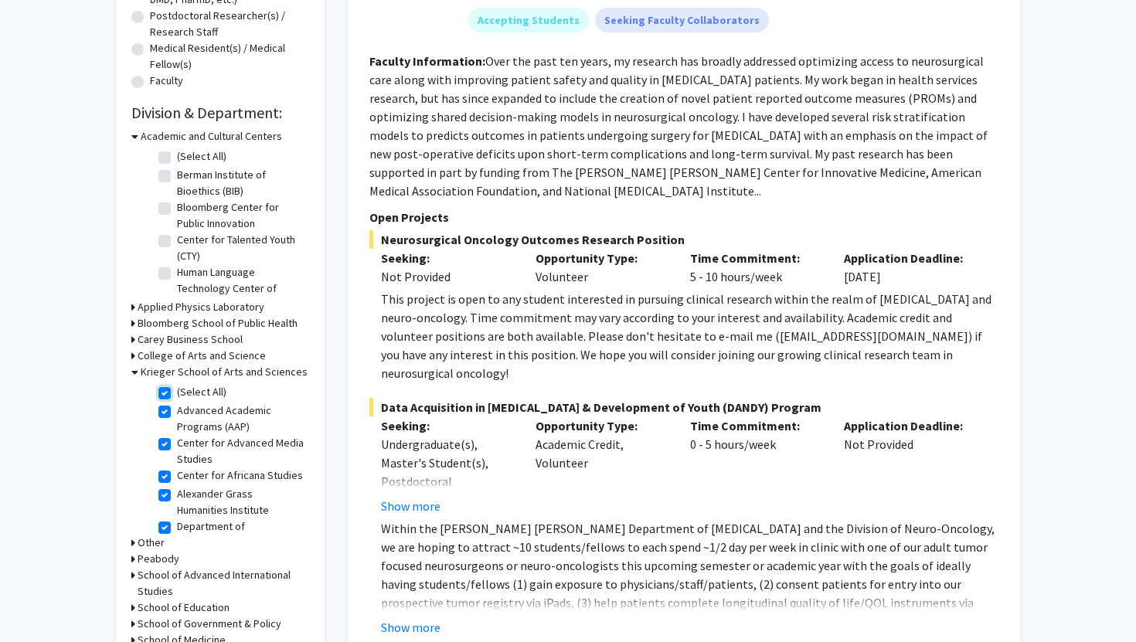
checkbox input "true"
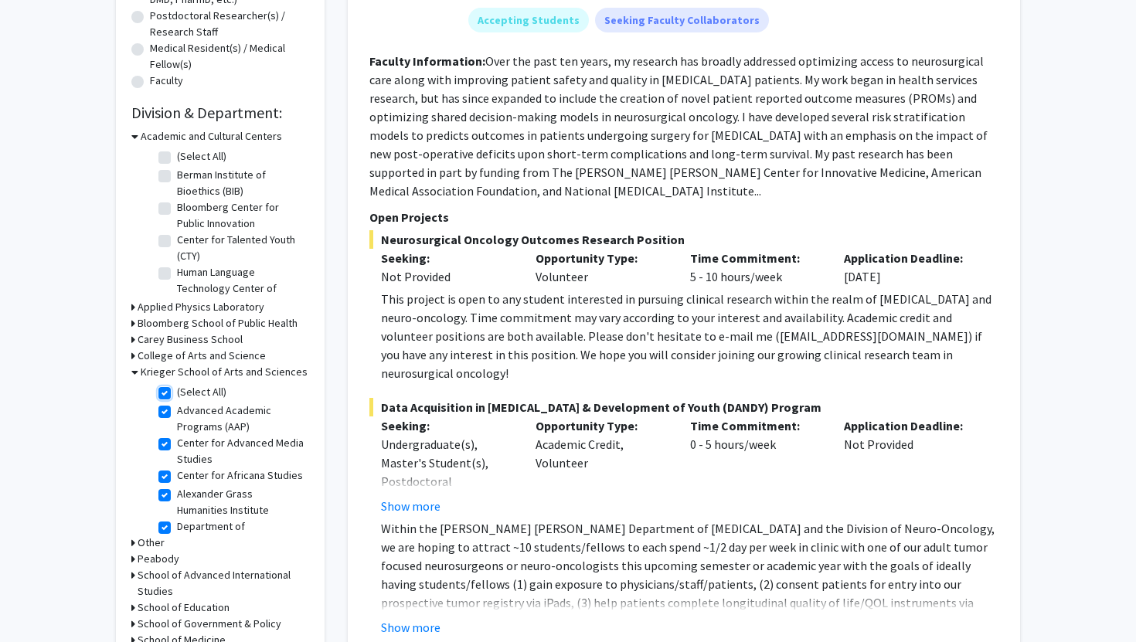
checkbox input "true"
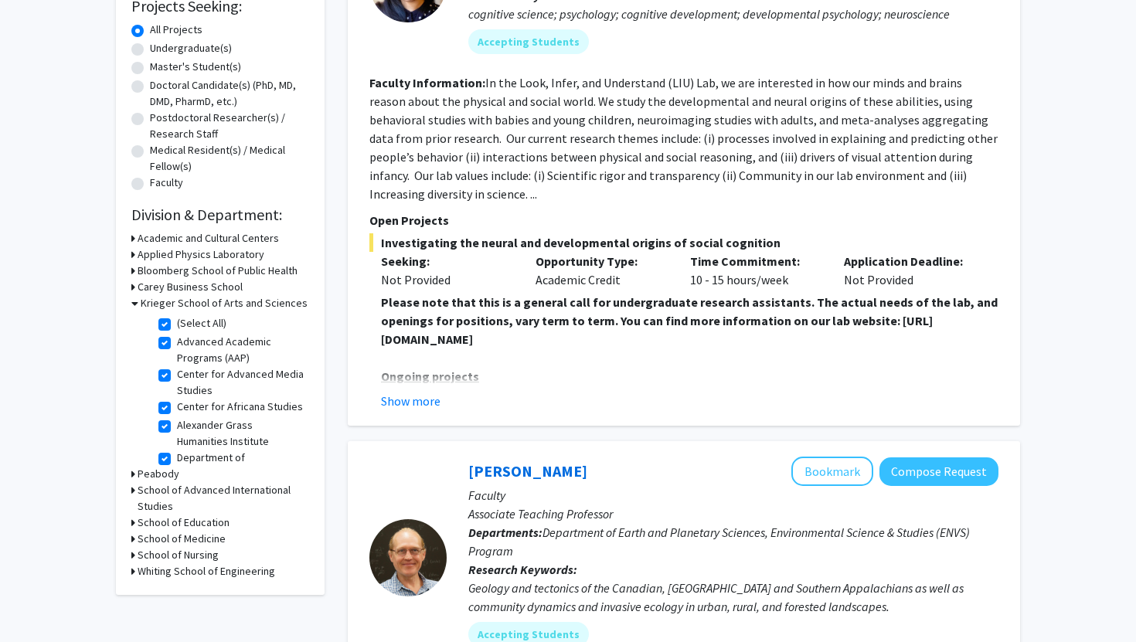
scroll to position [273, 0]
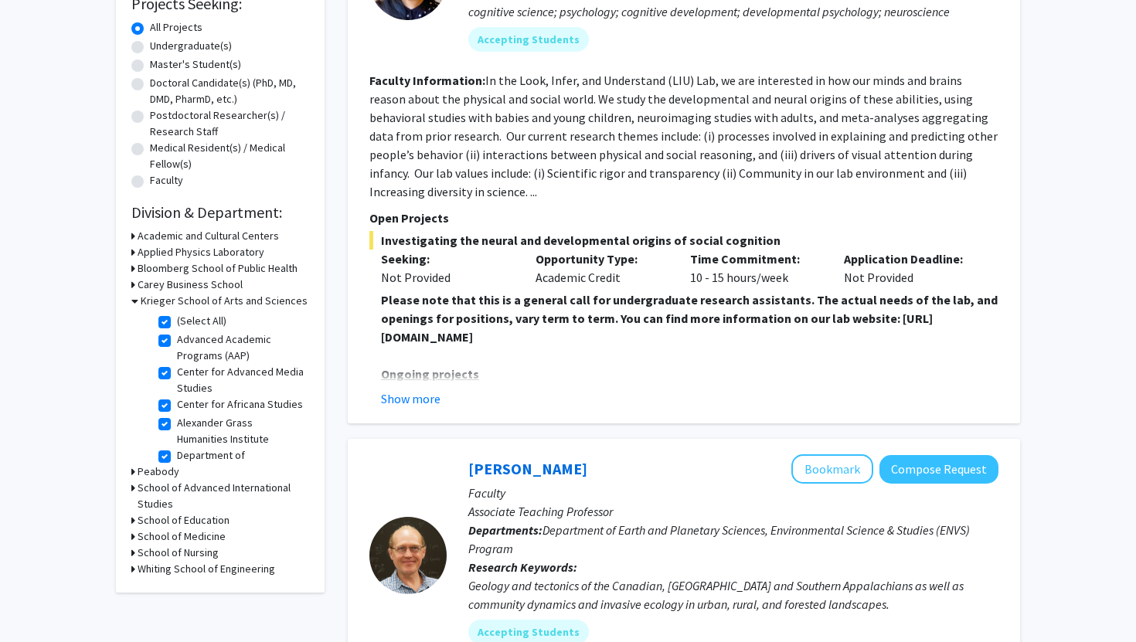
click at [194, 535] on h3 "School of Medicine" at bounding box center [182, 536] width 88 height 16
click at [177, 556] on label "(Select All)" at bounding box center [201, 557] width 49 height 16
click at [177, 556] on input "(Select All)" at bounding box center [182, 554] width 10 height 10
checkbox input "true"
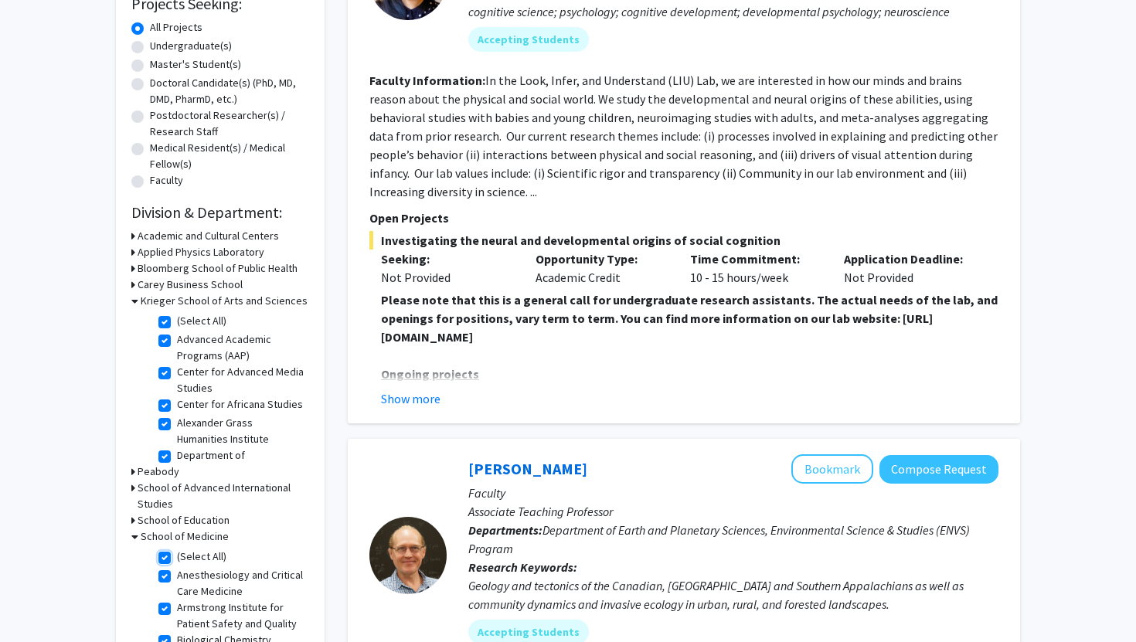
checkbox input "true"
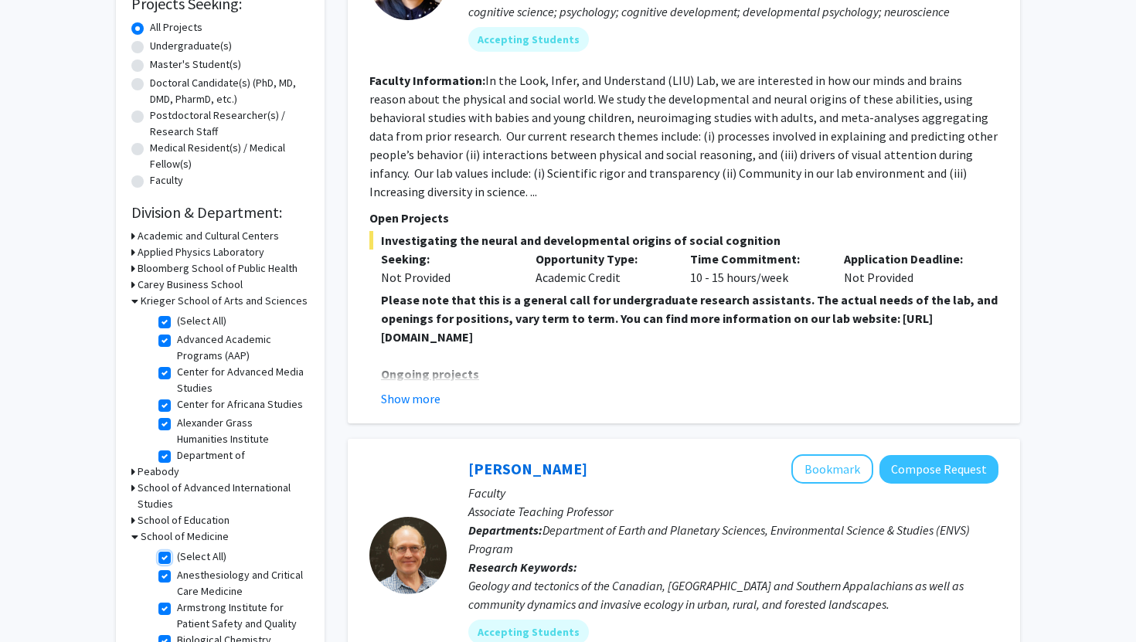
checkbox input "true"
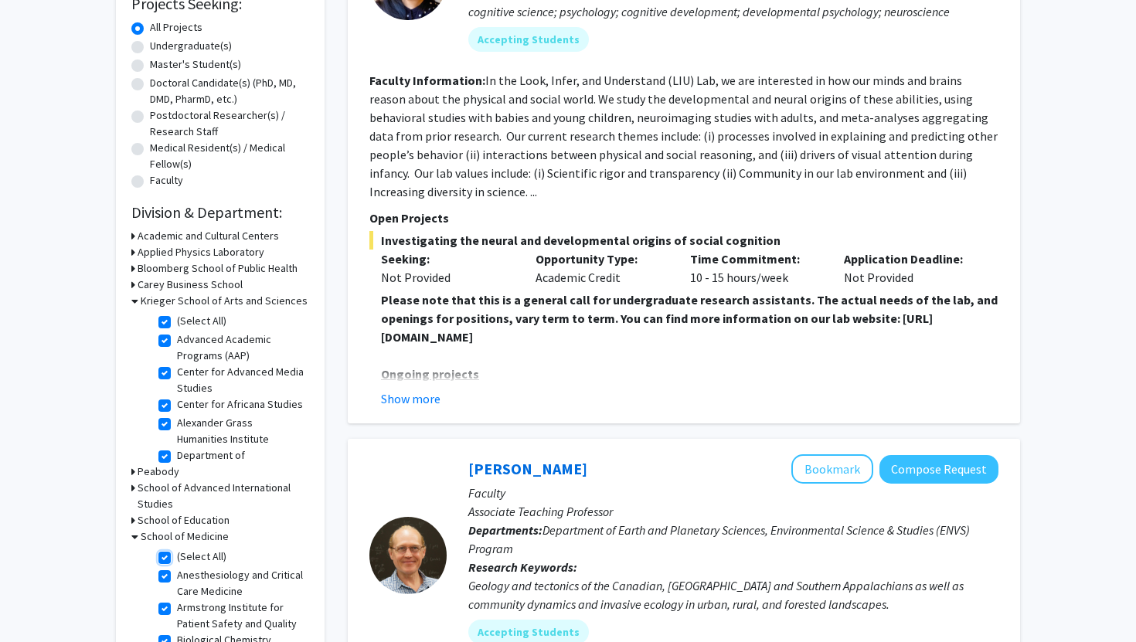
checkbox input "true"
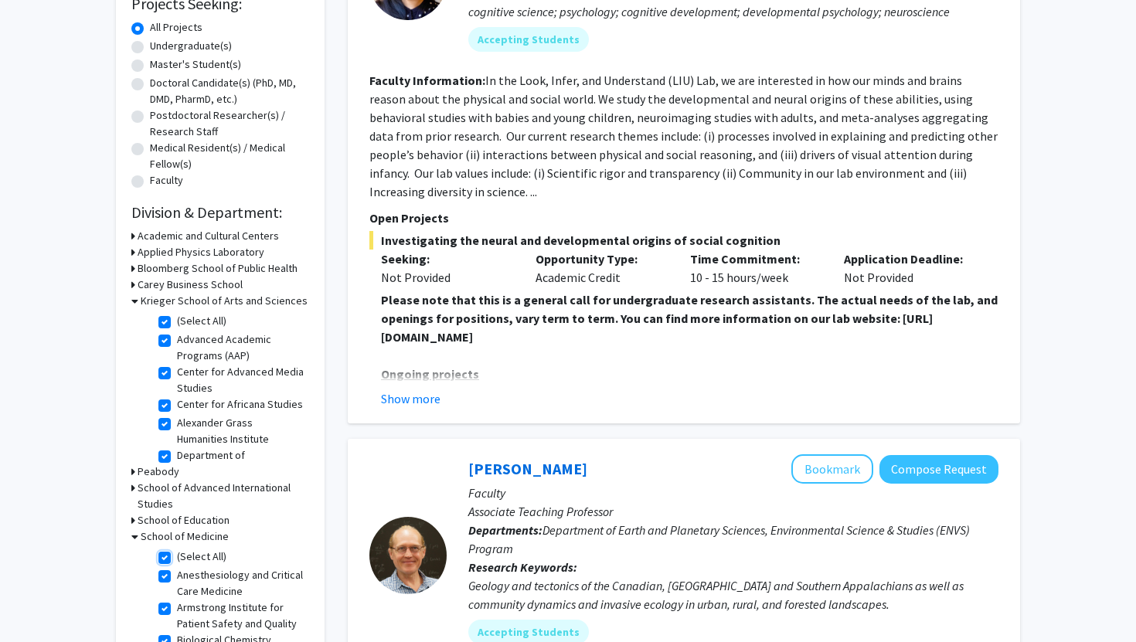
checkbox input "true"
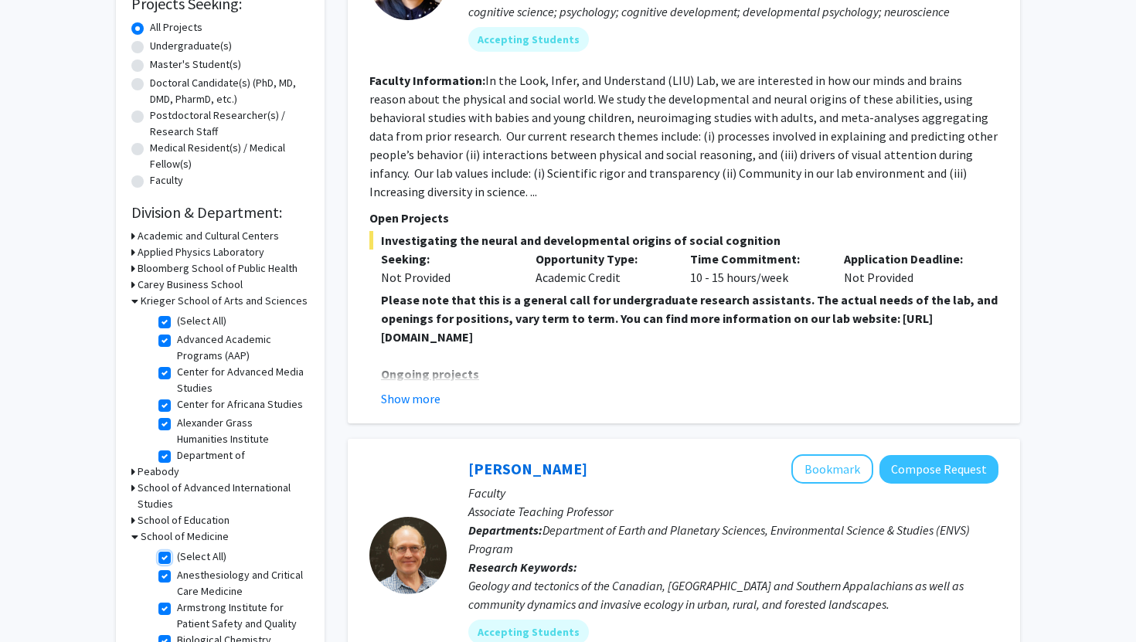
checkbox input "true"
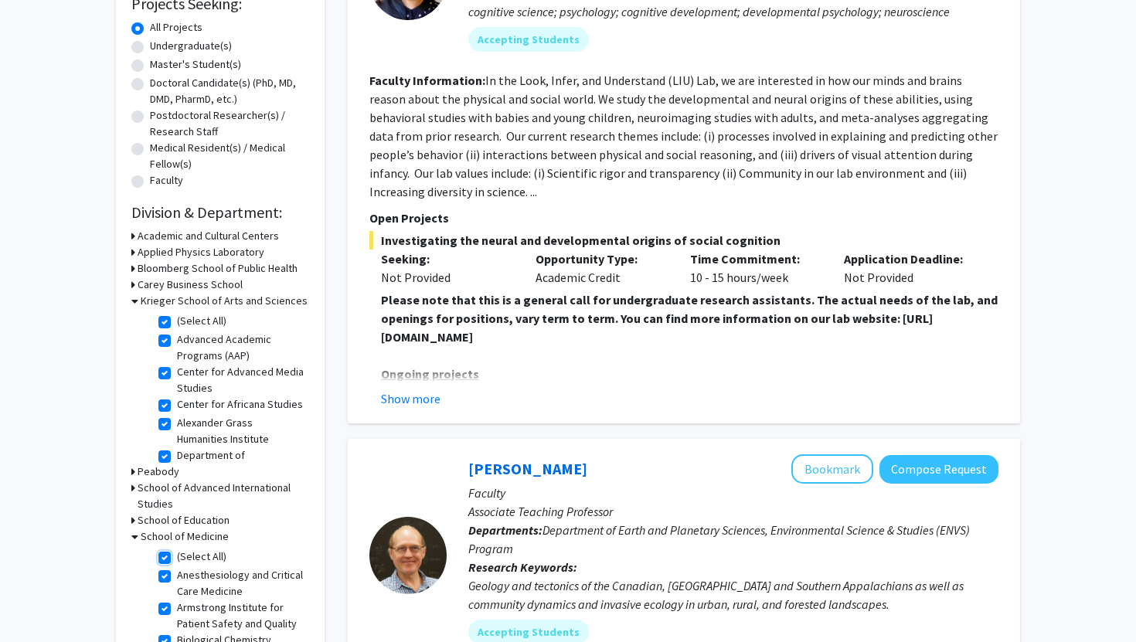
checkbox input "true"
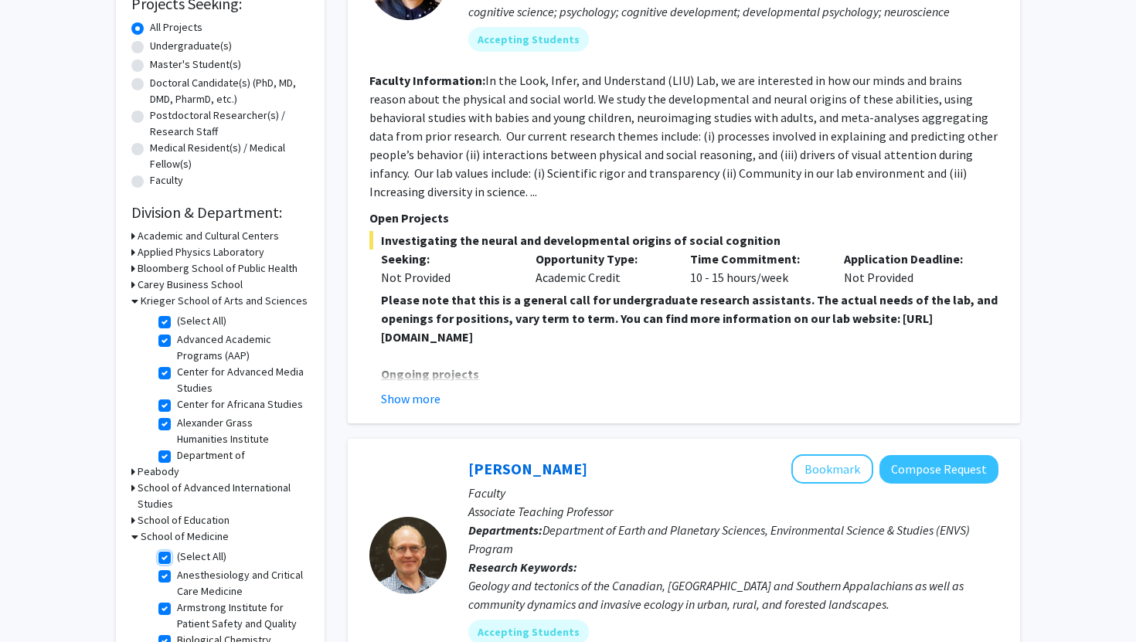
checkbox input "true"
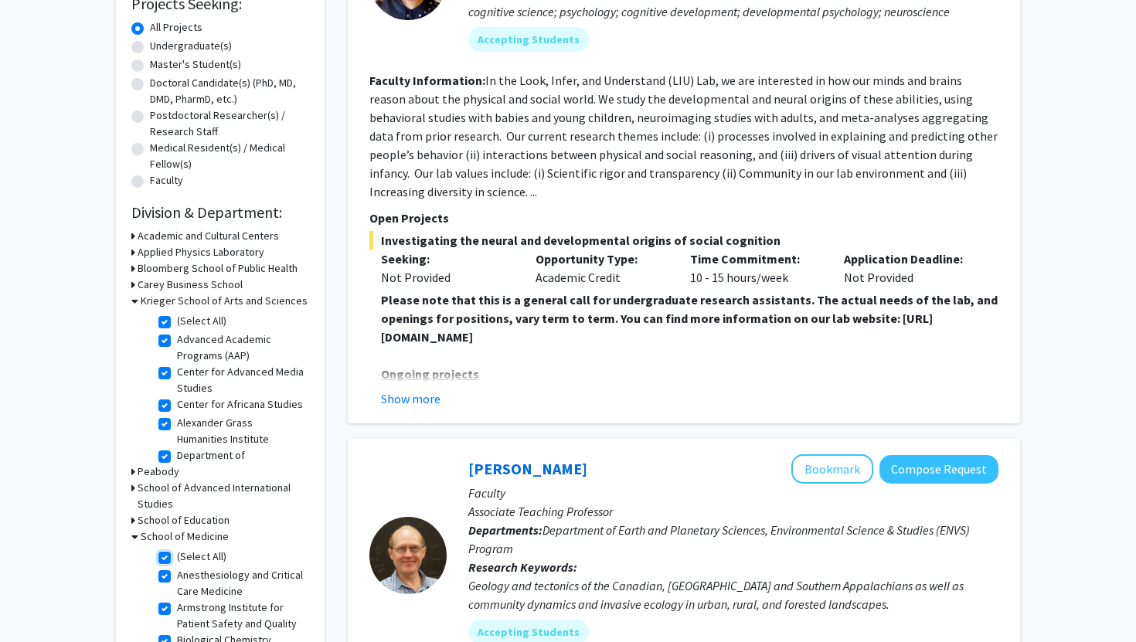
checkbox input "true"
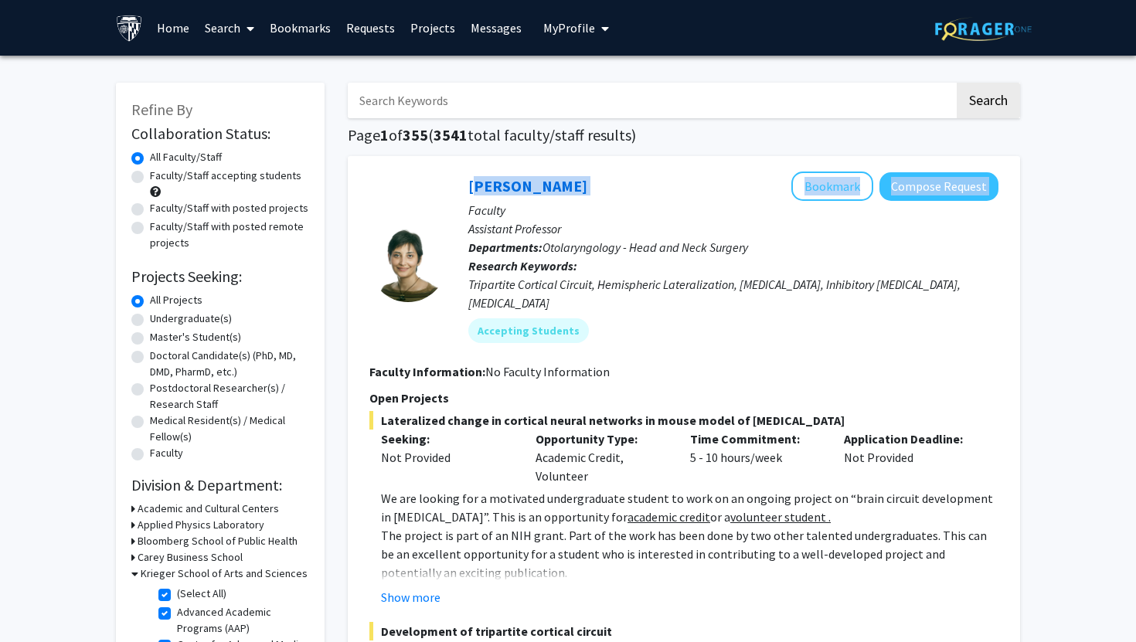
drag, startPoint x: 450, startPoint y: 184, endPoint x: 629, endPoint y: 182, distance: 178.5
click at [630, 182] on div "[PERSON_NAME] Bookmark Compose Request Faculty Assistant Professor Departments:…" at bounding box center [723, 263] width 552 height 183
click at [399, 182] on div at bounding box center [407, 263] width 77 height 183
